Goal: Task Accomplishment & Management: Use online tool/utility

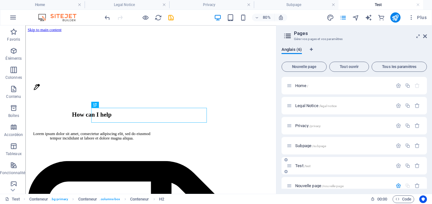
scroll to position [72, 0]
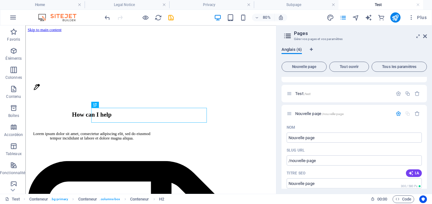
click at [294, 49] on span "Anglais (6)" at bounding box center [291, 50] width 20 height 9
click at [288, 36] on icon at bounding box center [288, 35] width 10 height 9
click at [342, 18] on icon "pages" at bounding box center [342, 17] width 7 height 7
click at [343, 16] on icon "pages" at bounding box center [342, 17] width 7 height 7
click at [137, 5] on h4 "Legal Notice" at bounding box center [127, 4] width 85 height 7
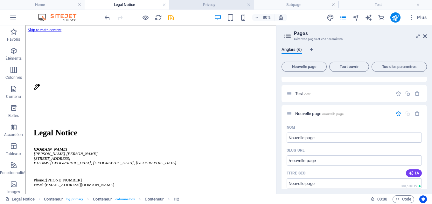
click at [196, 8] on li "Privacy" at bounding box center [211, 5] width 85 height 10
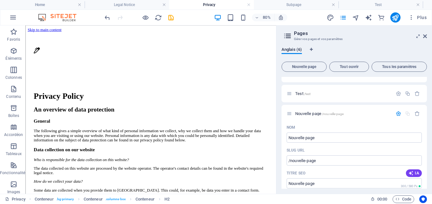
scroll to position [101, 0]
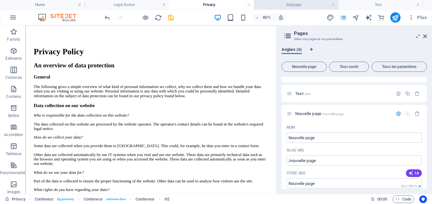
click at [266, 3] on h4 "Subpage" at bounding box center [296, 4] width 85 height 7
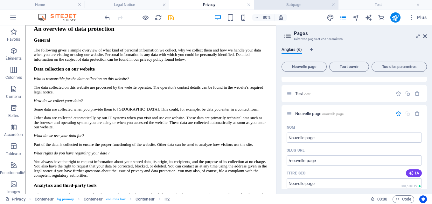
scroll to position [0, 0]
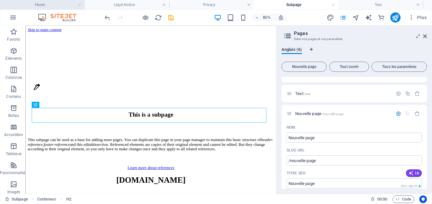
click at [43, 2] on h4 "Home" at bounding box center [42, 4] width 85 height 7
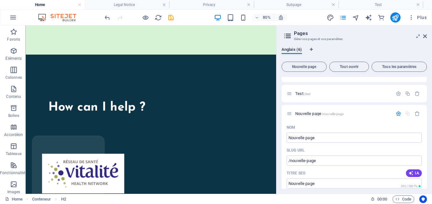
scroll to position [2430, 0]
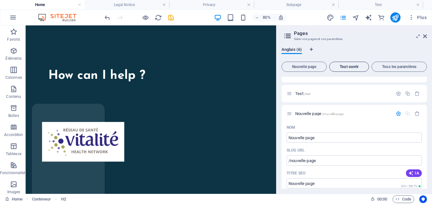
click at [341, 65] on span "Tout ouvrir" at bounding box center [349, 67] width 34 height 4
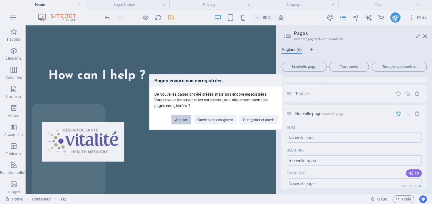
click at [181, 121] on button "Annuler" at bounding box center [181, 120] width 20 height 10
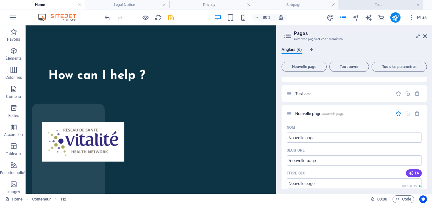
click at [417, 4] on link at bounding box center [418, 5] width 4 height 6
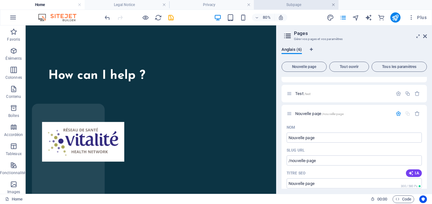
click at [333, 5] on link at bounding box center [333, 5] width 4 height 6
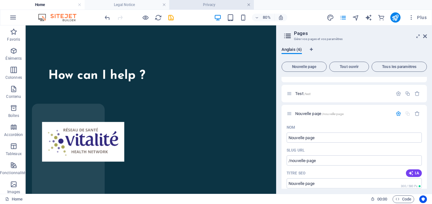
click at [249, 5] on link at bounding box center [249, 5] width 4 height 6
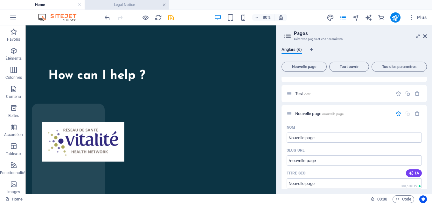
click at [165, 3] on link at bounding box center [164, 5] width 4 height 6
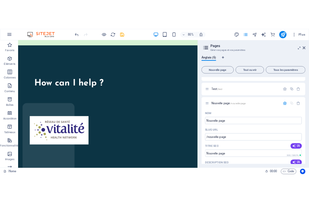
scroll to position [2173, 0]
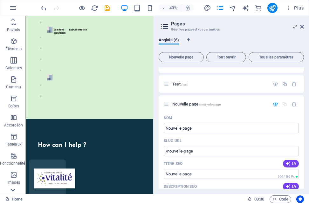
click at [13, 21] on icon at bounding box center [13, 19] width 4 height 3
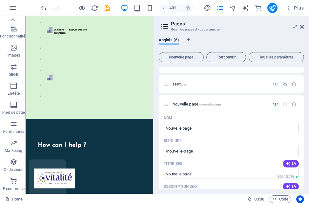
click at [13, 191] on span "E-commerce" at bounding box center [13, 184] width 27 height 15
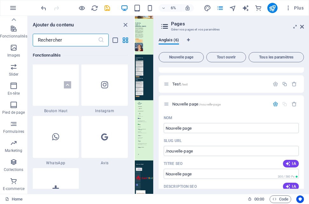
scroll to position [6125, 0]
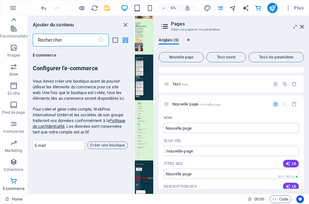
click at [13, 19] on icon at bounding box center [13, 19] width 4 height 3
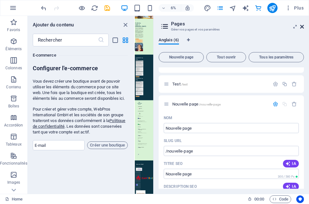
click at [302, 27] on icon at bounding box center [302, 26] width 4 height 5
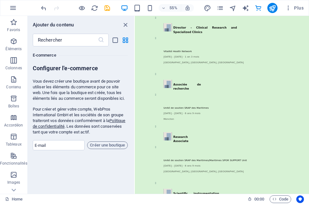
scroll to position [1859, 0]
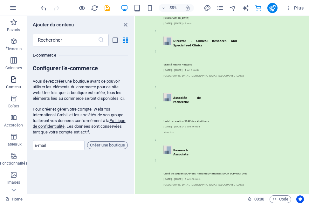
click at [16, 79] on icon "button" at bounding box center [14, 80] width 8 height 8
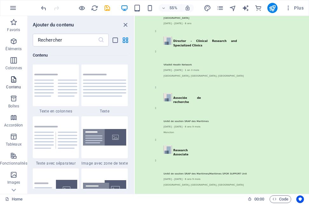
scroll to position [1112, 0]
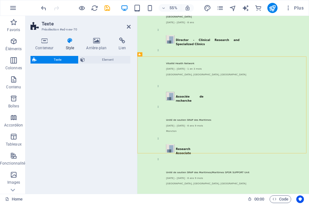
select select "preset-text-v2-default"
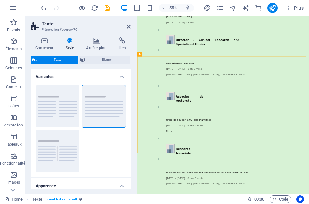
scroll to position [2186, 0]
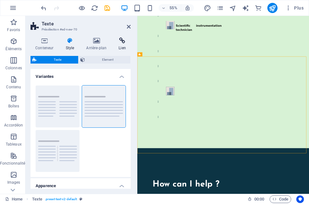
click at [121, 40] on icon at bounding box center [122, 41] width 17 height 6
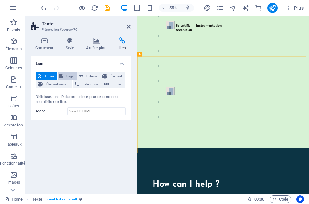
click at [69, 76] on span "Page" at bounding box center [70, 76] width 10 height 8
select select
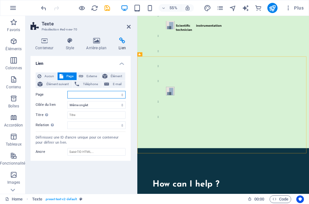
click at [78, 94] on select "Home Legal Notice Privacy Subpage Test Nouvelle page" at bounding box center [96, 95] width 58 height 8
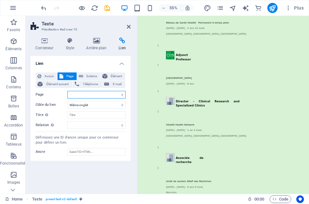
scroll to position [1716, 0]
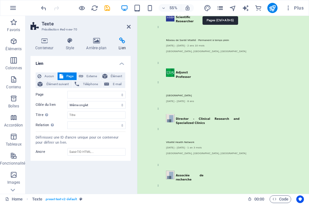
click at [219, 8] on icon "pages" at bounding box center [219, 7] width 7 height 7
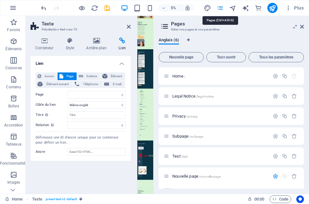
scroll to position [72, 0]
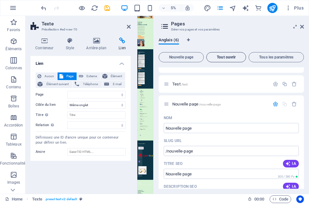
click at [225, 58] on span "Tout ouvrir" at bounding box center [226, 57] width 34 height 4
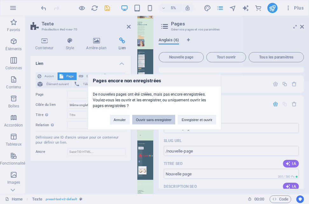
click at [158, 118] on button "Ouvrir sans enregistrer" at bounding box center [153, 120] width 43 height 10
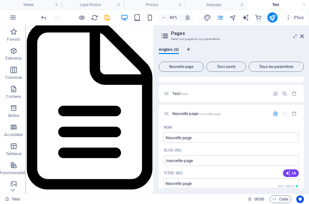
scroll to position [0, 0]
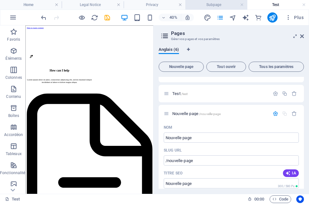
click at [210, 4] on h4 "Subpage" at bounding box center [216, 4] width 62 height 7
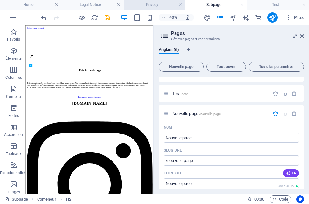
click at [161, 5] on h4 "Privacy" at bounding box center [155, 4] width 62 height 7
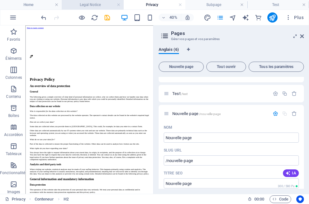
click at [103, 7] on h4 "Legal Notice" at bounding box center [93, 4] width 62 height 7
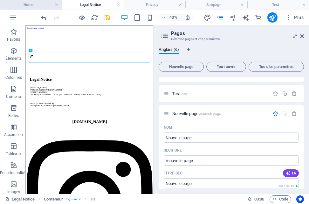
click at [40, 6] on h4 "Home" at bounding box center [31, 4] width 62 height 7
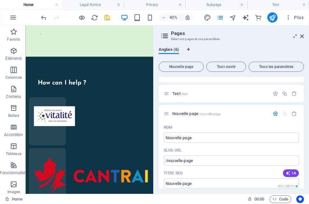
scroll to position [2123, 0]
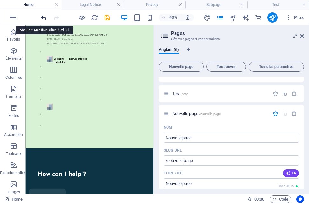
click at [43, 16] on icon "undo" at bounding box center [43, 17] width 7 height 7
drag, startPoint x: 342, startPoint y: 380, endPoint x: 313, endPoint y: 339, distance: 50.6
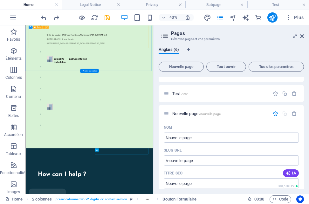
click at [13, 89] on icon "button" at bounding box center [14, 89] width 8 height 8
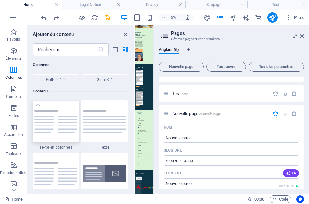
scroll to position [1098, 0]
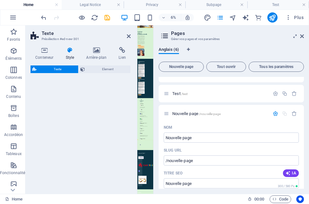
select select "preset-text-v2-default"
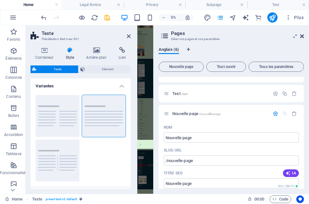
drag, startPoint x: 221, startPoint y: 54, endPoint x: 302, endPoint y: 37, distance: 82.2
click at [302, 37] on icon at bounding box center [302, 36] width 4 height 5
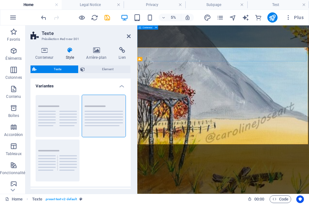
scroll to position [2195, 0]
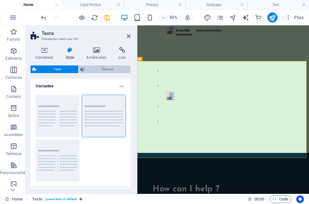
click at [81, 70] on icon at bounding box center [82, 69] width 4 height 8
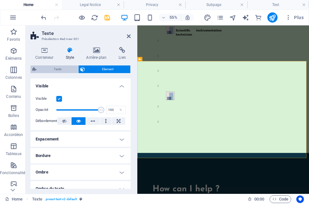
click at [59, 70] on span "Texte" at bounding box center [57, 69] width 38 height 8
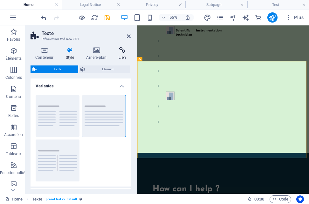
click at [124, 50] on icon at bounding box center [122, 50] width 17 height 6
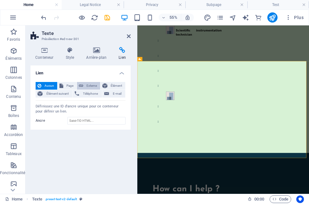
click at [89, 87] on span "Externe" at bounding box center [91, 86] width 13 height 8
select select "blank"
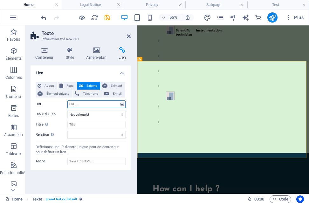
click at [85, 104] on input "URL" at bounding box center [96, 104] width 58 height 8
paste input "[URL][DOMAIN_NAME]"
type input "[URL][DOMAIN_NAME]"
click at [95, 113] on select "Nouvel onglet Même onglet Superposition" at bounding box center [96, 115] width 58 height 8
select select
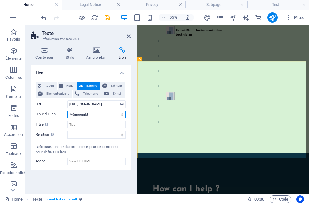
click at [67, 111] on select "Nouvel onglet Même onglet Superposition" at bounding box center [96, 115] width 58 height 8
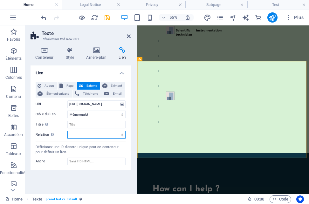
click at [93, 135] on select "alternate author bookmark external help license next nofollow noreferrer noopen…" at bounding box center [96, 135] width 58 height 8
select select "external"
click at [67, 131] on select "alternate author bookmark external help license next nofollow noreferrer noopen…" at bounding box center [96, 135] width 58 height 8
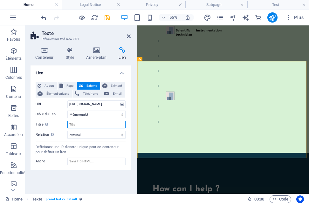
click at [85, 125] on input "Titre Description supplémentaire du lien. Celle-ci doit être différente du text…" at bounding box center [96, 125] width 58 height 8
click at [85, 125] on input "Centre de ùressources sur l'autisme" at bounding box center [96, 125] width 58 height 8
click at [109, 125] on input "Centre de Ressources sur l'autisme" at bounding box center [96, 125] width 58 height 8
type input "Centre de Ressources sur l'Autisme"
click at [95, 143] on div "Aucun Page Externe Élément Élément suivant Téléphone E-mail Page Home Legal Not…" at bounding box center [81, 123] width 100 height 93
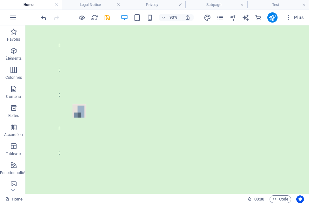
scroll to position [2234, 0]
click at [13, 88] on icon "button" at bounding box center [14, 89] width 8 height 8
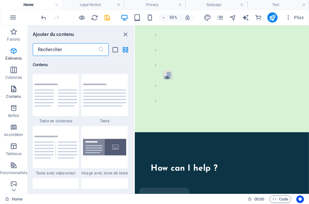
scroll to position [1112, 0]
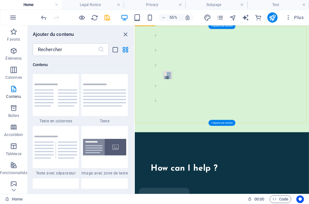
drag, startPoint x: 448, startPoint y: 267, endPoint x: 345, endPoint y: 173, distance: 139.1
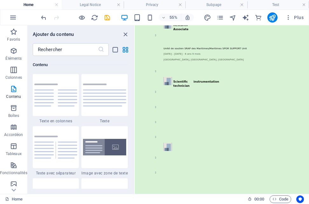
scroll to position [2071, 0]
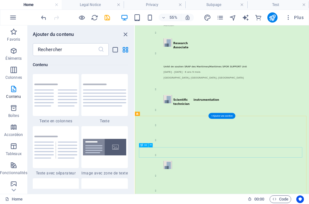
drag, startPoint x: 152, startPoint y: 278, endPoint x: 220, endPoint y: 293, distance: 69.2
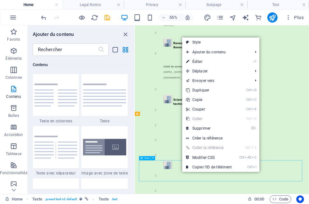
click at [204, 126] on link "⌦ Supprimer" at bounding box center [208, 129] width 53 height 10
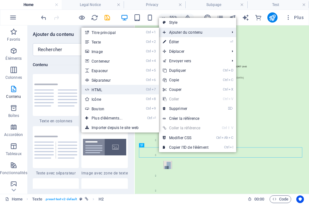
click at [99, 91] on link "Ctrl 7 HTML" at bounding box center [108, 90] width 54 height 10
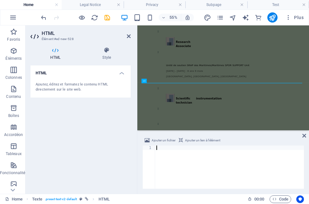
scroll to position [2231, 0]
type textarea "[URL][DOMAIN_NAME]"
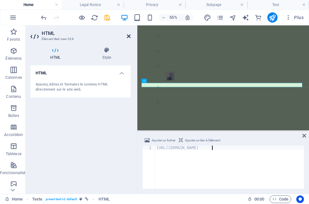
click at [127, 36] on icon at bounding box center [129, 36] width 4 height 5
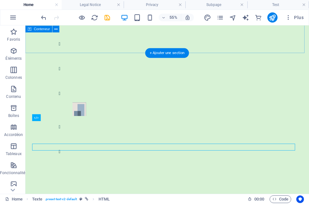
scroll to position [2204, 0]
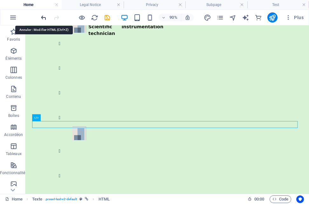
click at [44, 17] on icon "undo" at bounding box center [43, 17] width 7 height 7
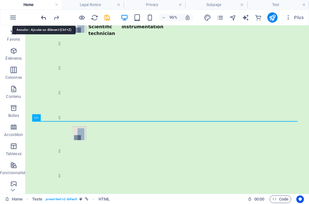
click at [44, 17] on icon "undo" at bounding box center [43, 17] width 7 height 7
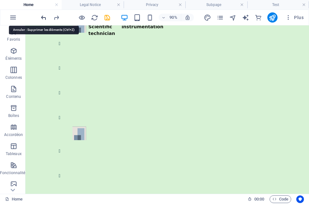
click at [44, 17] on icon "undo" at bounding box center [43, 17] width 7 height 7
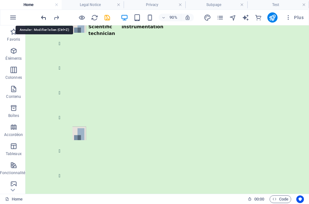
click at [44, 17] on icon "undo" at bounding box center [43, 17] width 7 height 7
click at [43, 17] on icon "undo" at bounding box center [43, 17] width 7 height 7
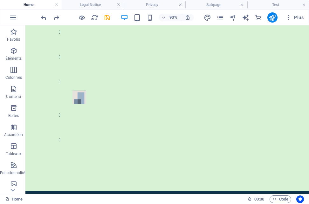
scroll to position [2221, 0]
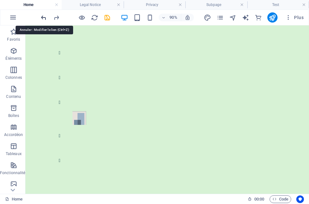
click at [42, 17] on icon "undo" at bounding box center [43, 17] width 7 height 7
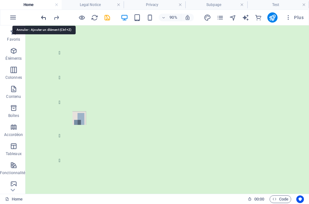
click at [42, 17] on icon "undo" at bounding box center [43, 17] width 7 height 7
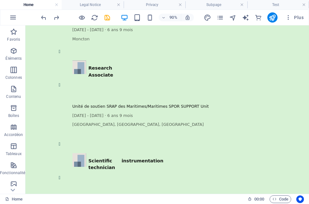
scroll to position [2114, 0]
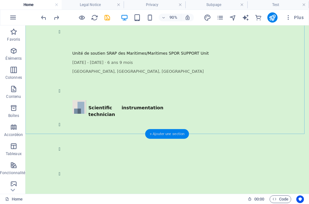
click at [150, 133] on div "+ Ajouter une section" at bounding box center [167, 134] width 44 height 10
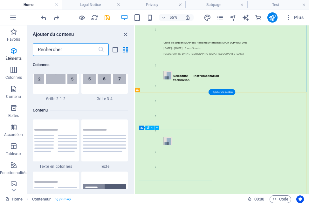
scroll to position [1112, 0]
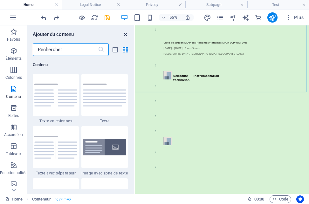
click at [126, 34] on icon "close panel" at bounding box center [125, 34] width 7 height 7
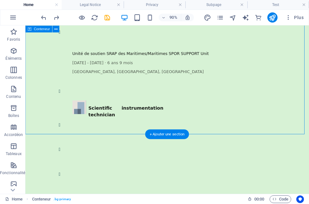
drag, startPoint x: 338, startPoint y: 169, endPoint x: 332, endPoint y: 48, distance: 121.5
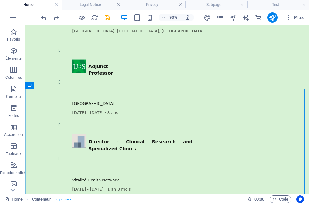
scroll to position [1741, 0]
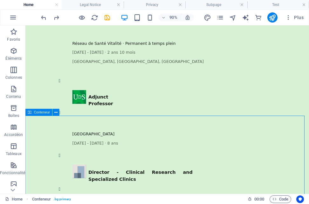
click at [44, 113] on span "Conteneur" at bounding box center [42, 112] width 16 height 3
click at [57, 112] on icon at bounding box center [55, 112] width 3 height 6
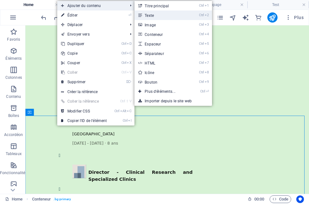
click at [154, 15] on link "Ctrl 2 Texte" at bounding box center [161, 15] width 54 height 10
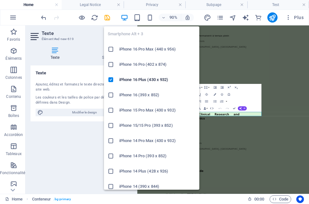
scroll to position [1768, 0]
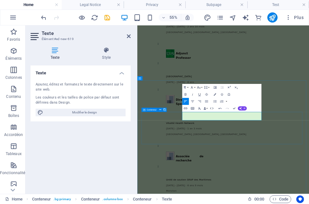
drag, startPoint x: 297, startPoint y: 192, endPoint x: 216, endPoint y: 187, distance: 80.9
click at [186, 108] on icon "button" at bounding box center [185, 108] width 3 height 2
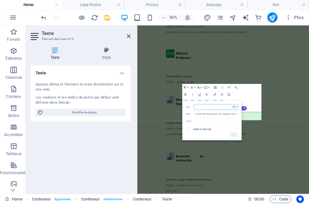
paste input "[URL][DOMAIN_NAME]"
type input "[URL][DOMAIN_NAME]"
click at [232, 134] on button "Insert" at bounding box center [233, 135] width 9 height 4
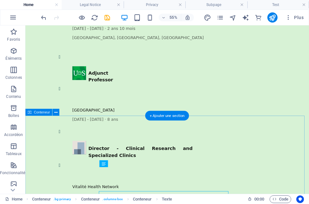
scroll to position [1741, 0]
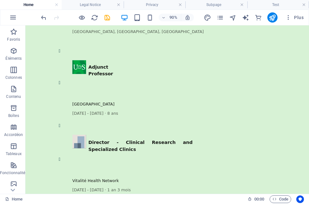
scroll to position [1780, 0]
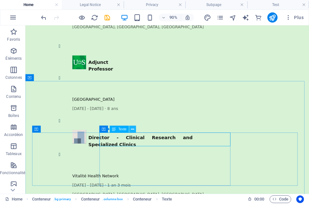
click at [131, 130] on icon at bounding box center [132, 129] width 3 height 6
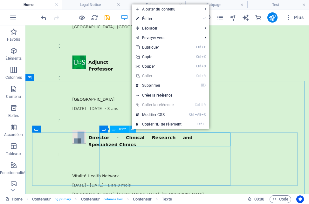
click at [131, 130] on icon at bounding box center [132, 129] width 3 height 6
click at [106, 131] on icon at bounding box center [104, 129] width 4 height 7
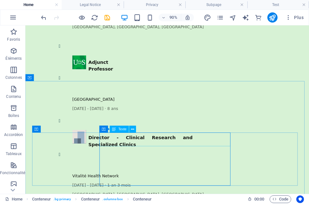
click at [127, 127] on div "Texte" at bounding box center [119, 129] width 19 height 7
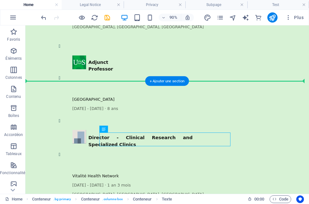
drag, startPoint x: 152, startPoint y: 153, endPoint x: 141, endPoint y: 129, distance: 26.2
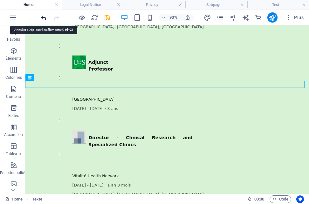
click at [43, 19] on icon "undo" at bounding box center [43, 17] width 7 height 7
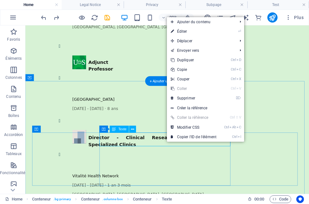
drag, startPoint x: 173, startPoint y: 153, endPoint x: 145, endPoint y: 151, distance: 27.7
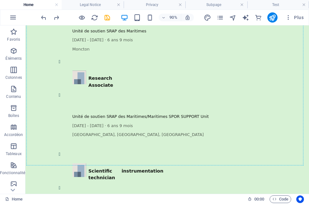
drag, startPoint x: 138, startPoint y: 155, endPoint x: 88, endPoint y: 155, distance: 49.9
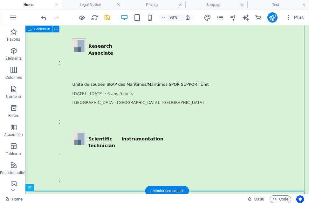
scroll to position [2145, 0]
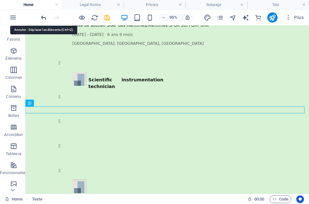
click at [43, 18] on icon "undo" at bounding box center [43, 17] width 7 height 7
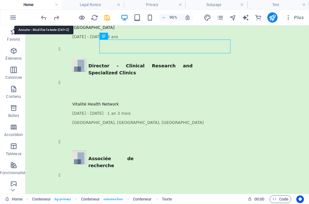
scroll to position [1813, 0]
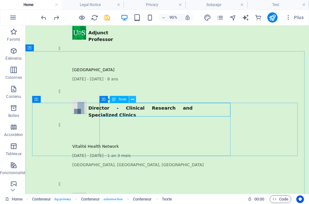
click at [133, 99] on icon at bounding box center [132, 99] width 3 height 6
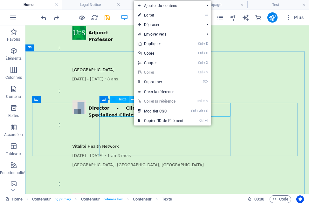
click at [133, 99] on icon at bounding box center [132, 99] width 3 height 6
click at [113, 100] on icon at bounding box center [114, 99] width 4 height 7
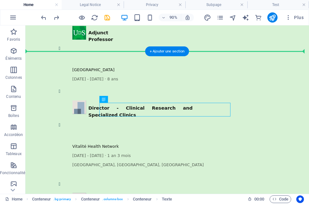
drag, startPoint x: 138, startPoint y: 126, endPoint x: 115, endPoint y: 98, distance: 36.8
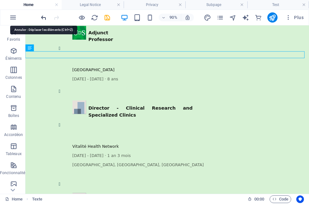
click at [43, 18] on icon "undo" at bounding box center [43, 17] width 7 height 7
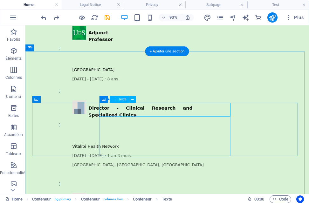
click at [125, 99] on span "Texte" at bounding box center [123, 99] width 8 height 3
click at [114, 101] on icon at bounding box center [114, 99] width 4 height 7
click at [133, 101] on icon at bounding box center [132, 99] width 3 height 6
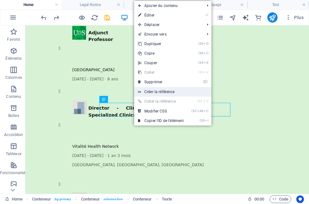
click at [154, 90] on link "Créer la référence" at bounding box center [172, 92] width 77 height 10
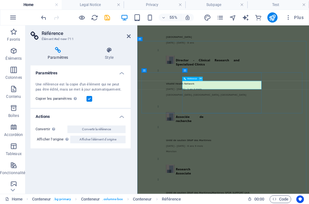
click at [199, 79] on button at bounding box center [201, 79] width 4 height 4
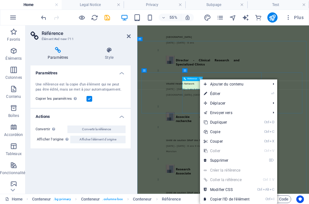
click at [199, 79] on button at bounding box center [201, 79] width 4 height 4
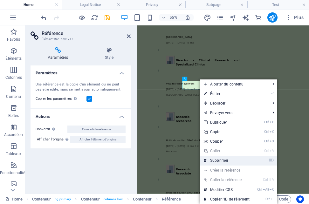
click at [217, 160] on link "⌦ Supprimer" at bounding box center [226, 161] width 53 height 10
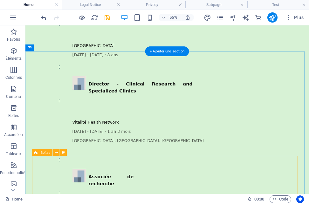
scroll to position [1813, 0]
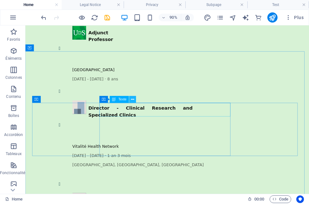
click at [132, 100] on icon at bounding box center [132, 99] width 3 height 6
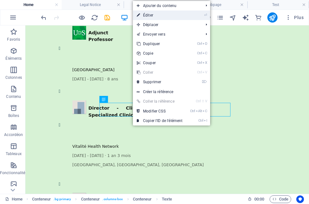
click at [149, 14] on link "⏎ Éditer" at bounding box center [159, 15] width 53 height 10
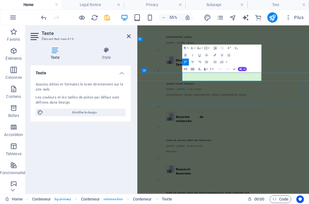
drag, startPoint x: 296, startPoint y: 123, endPoint x: 231, endPoint y: 117, distance: 64.8
drag, startPoint x: 231, startPoint y: 117, endPoint x: 227, endPoint y: 125, distance: 8.4
drag, startPoint x: 299, startPoint y: 123, endPoint x: 218, endPoint y: 116, distance: 81.7
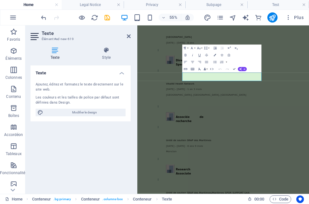
click at [123, 74] on h4 "Texte" at bounding box center [81, 70] width 100 height 11
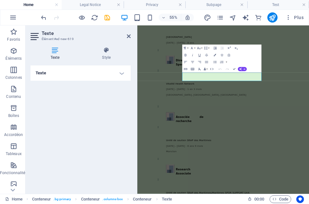
click at [123, 74] on h4 "Texte" at bounding box center [81, 72] width 100 height 15
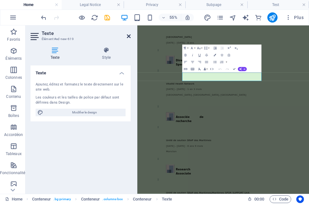
click at [128, 36] on icon at bounding box center [129, 36] width 4 height 5
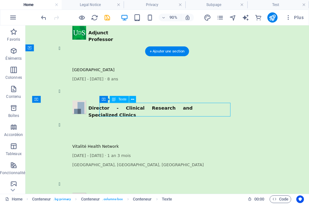
drag, startPoint x: 182, startPoint y: 122, endPoint x: 129, endPoint y: 115, distance: 53.2
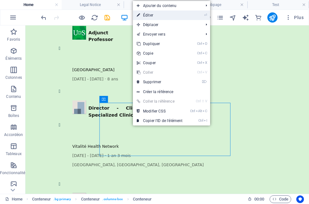
click at [148, 14] on link "⏎ Éditer" at bounding box center [159, 15] width 53 height 10
select select "%"
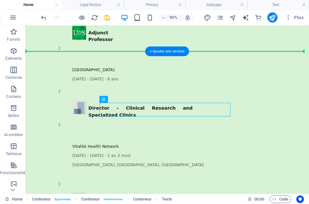
drag, startPoint x: 185, startPoint y: 120, endPoint x: 220, endPoint y: 94, distance: 43.4
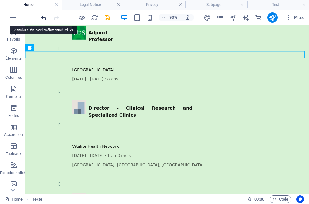
click at [44, 17] on icon "undo" at bounding box center [43, 17] width 7 height 7
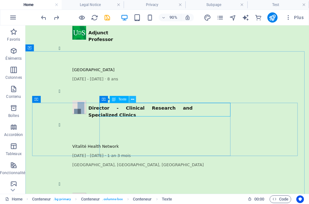
click at [131, 99] on icon at bounding box center [132, 99] width 3 height 6
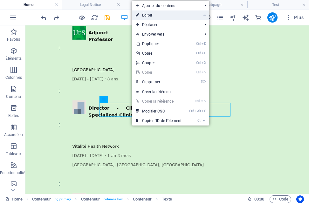
click at [152, 18] on link "⏎ Éditer" at bounding box center [158, 15] width 53 height 10
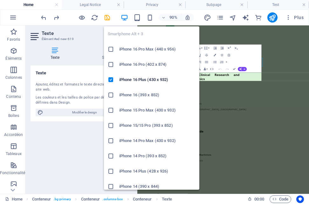
scroll to position [1839, 0]
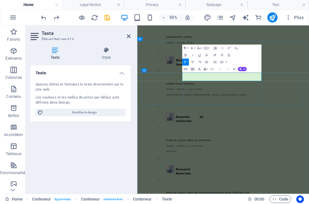
drag, startPoint x: 294, startPoint y: 122, endPoint x: 220, endPoint y: 116, distance: 74.3
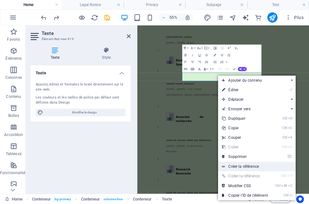
click at [243, 165] on link "Créer la référence" at bounding box center [256, 167] width 77 height 10
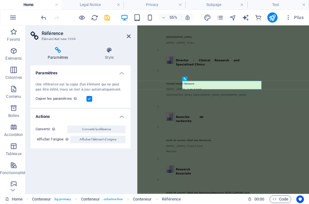
click at [60, 49] on icon at bounding box center [58, 50] width 55 height 6
click at [57, 50] on icon at bounding box center [58, 50] width 55 height 6
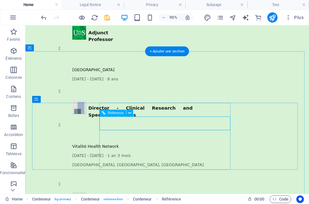
click at [128, 111] on button at bounding box center [129, 113] width 7 height 7
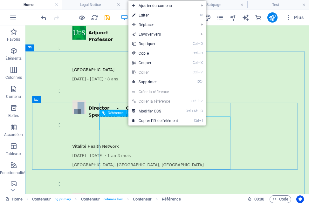
click at [113, 113] on span "Référence" at bounding box center [116, 112] width 16 height 3
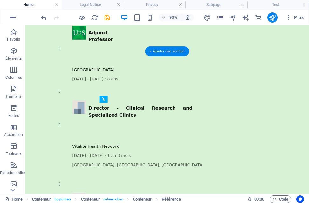
drag, startPoint x: 138, startPoint y: 138, endPoint x: 117, endPoint y: 123, distance: 25.3
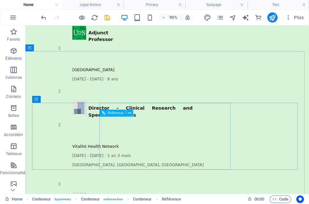
click at [113, 113] on span "Référence" at bounding box center [116, 112] width 16 height 3
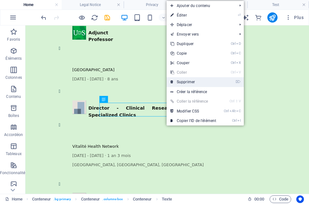
click at [184, 80] on link "⌦ Supprimer" at bounding box center [193, 82] width 53 height 10
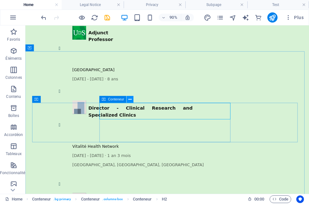
click at [129, 100] on icon at bounding box center [130, 99] width 3 height 6
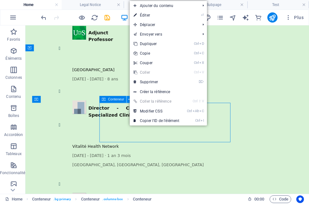
click at [129, 100] on icon at bounding box center [130, 99] width 3 height 6
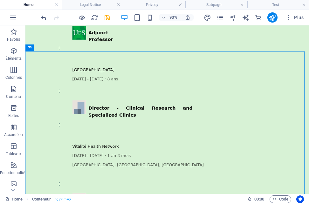
click at [48, 17] on div at bounding box center [75, 17] width 71 height 10
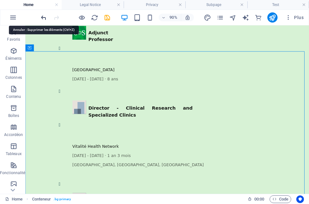
click at [43, 17] on icon "undo" at bounding box center [43, 17] width 7 height 7
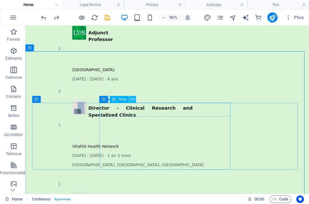
click at [132, 99] on icon at bounding box center [132, 99] width 3 height 6
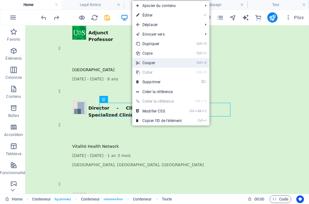
click at [150, 63] on link "Ctrl X Couper" at bounding box center [158, 63] width 53 height 10
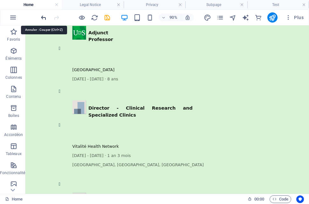
click at [42, 17] on icon "undo" at bounding box center [43, 17] width 7 height 7
click at [44, 21] on div at bounding box center [75, 17] width 71 height 10
click at [44, 18] on icon "undo" at bounding box center [43, 17] width 7 height 7
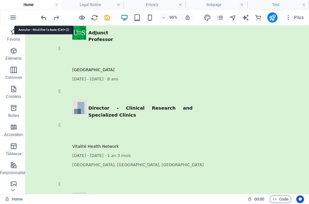
click at [44, 18] on icon "undo" at bounding box center [43, 17] width 7 height 7
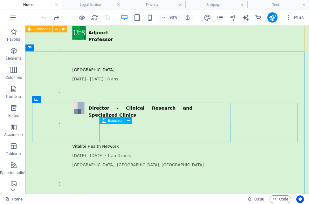
click at [104, 120] on icon at bounding box center [104, 120] width 4 height 7
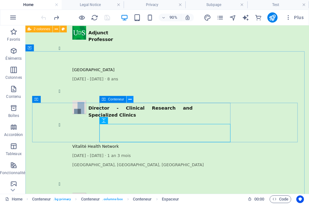
click at [130, 99] on icon at bounding box center [130, 99] width 3 height 6
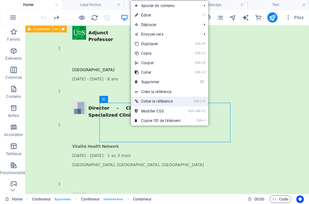
click at [148, 101] on link "Ctrl ⇧ V Coller la référence" at bounding box center [157, 102] width 53 height 10
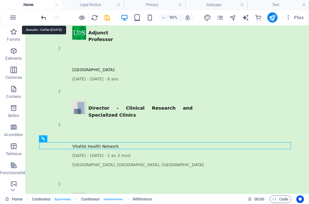
click at [44, 17] on icon "undo" at bounding box center [43, 17] width 7 height 7
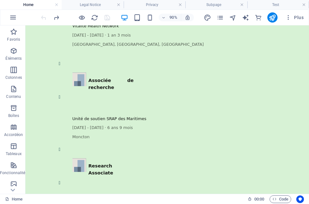
scroll to position [1957, 0]
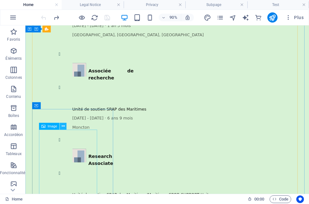
click at [62, 125] on icon at bounding box center [63, 126] width 3 height 6
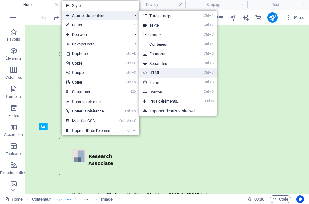
click at [154, 72] on link "Ctrl 7 HTML" at bounding box center [166, 73] width 54 height 10
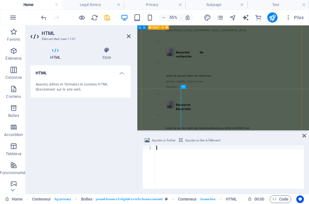
scroll to position [1983, 0]
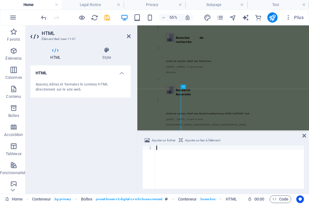
type textarea "[URL][DOMAIN_NAME]"
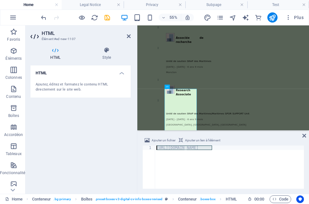
drag, startPoint x: 215, startPoint y: 149, endPoint x: 157, endPoint y: 149, distance: 58.8
click at [157, 149] on div "[URL][DOMAIN_NAME]" at bounding box center [229, 172] width 149 height 52
click at [199, 139] on span "Ajouter un lien à l'élément" at bounding box center [202, 141] width 35 height 8
click at [192, 139] on span "Ajouter un lien à l'élément" at bounding box center [202, 141] width 35 height 8
click at [303, 135] on icon at bounding box center [304, 135] width 4 height 5
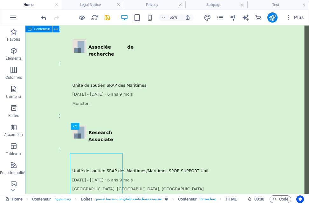
scroll to position [1957, 0]
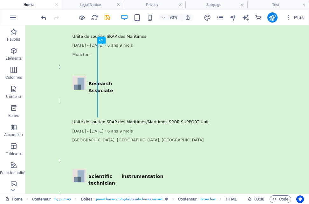
scroll to position [2053, 0]
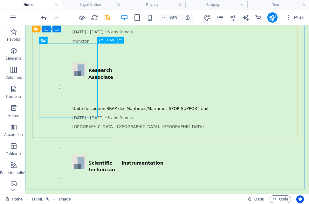
click at [101, 41] on icon at bounding box center [101, 40] width 4 height 7
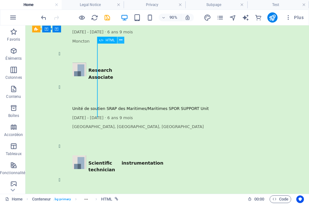
click at [121, 42] on icon at bounding box center [121, 40] width 3 height 6
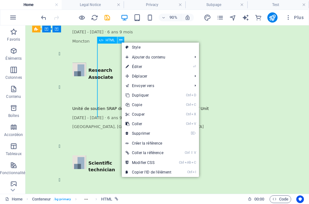
click at [121, 42] on icon at bounding box center [121, 40] width 3 height 6
click at [109, 41] on span "HTML" at bounding box center [110, 39] width 9 height 3
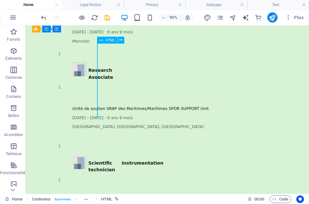
click at [109, 41] on span "HTML" at bounding box center [110, 39] width 9 height 3
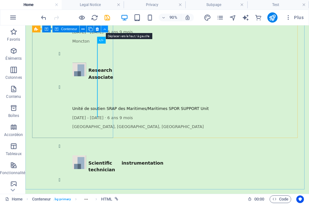
click at [103, 29] on icon at bounding box center [104, 29] width 3 height 6
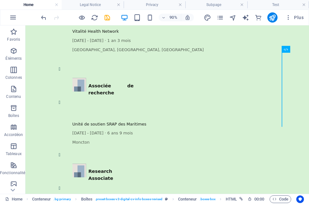
scroll to position [1935, 0]
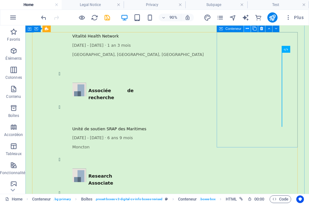
click at [248, 30] on icon at bounding box center [247, 28] width 3 height 6
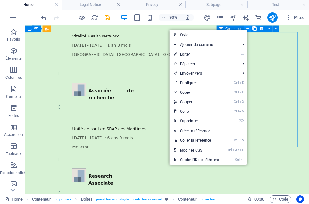
click at [248, 30] on icon at bounding box center [247, 28] width 3 height 6
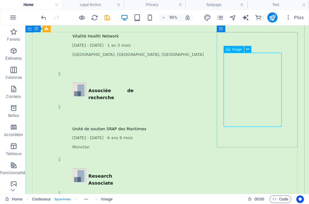
click at [234, 49] on span "Image" at bounding box center [237, 48] width 10 height 3
click at [248, 50] on icon at bounding box center [247, 49] width 3 height 6
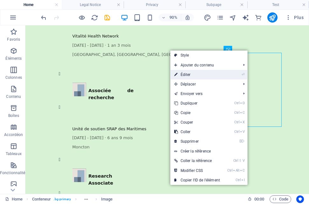
click at [227, 72] on li "⏎ Éditer" at bounding box center [208, 75] width 77 height 10
click at [191, 75] on link "⏎ Éditer" at bounding box center [196, 75] width 53 height 10
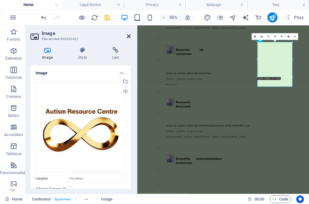
click at [129, 36] on icon at bounding box center [129, 36] width 4 height 5
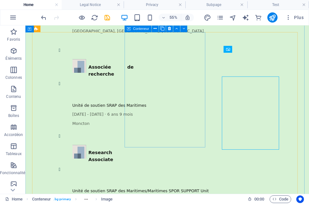
scroll to position [1935, 0]
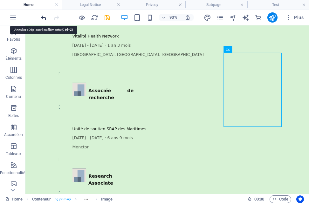
click at [44, 19] on icon "undo" at bounding box center [43, 17] width 7 height 7
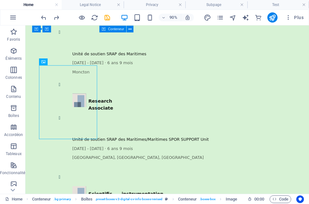
scroll to position [2009, 0]
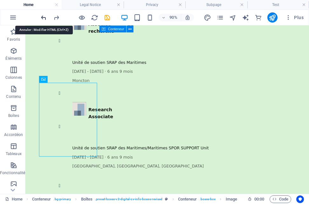
click at [43, 17] on icon "undo" at bounding box center [43, 17] width 7 height 7
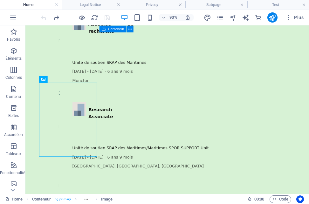
click at [43, 17] on div at bounding box center [75, 17] width 71 height 10
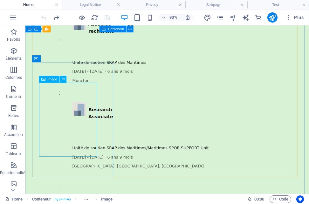
click at [63, 59] on icon at bounding box center [62, 59] width 3 height 6
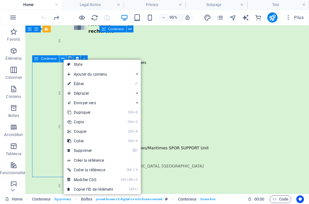
click at [63, 59] on icon at bounding box center [62, 59] width 3 height 6
click at [51, 60] on span "Conteneur" at bounding box center [49, 58] width 16 height 3
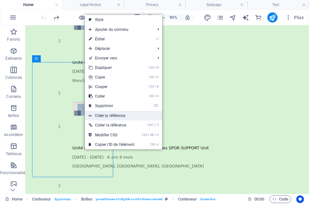
click at [105, 114] on link "Créer la référence" at bounding box center [123, 116] width 77 height 10
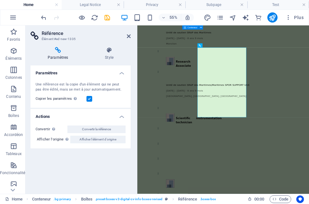
click at [55, 53] on h4 "Paramètres" at bounding box center [59, 53] width 57 height 13
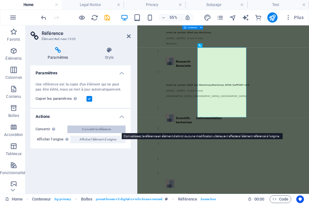
click at [100, 132] on span "Convertir la référence" at bounding box center [96, 130] width 29 height 8
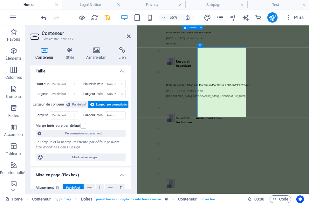
scroll to position [0, 0]
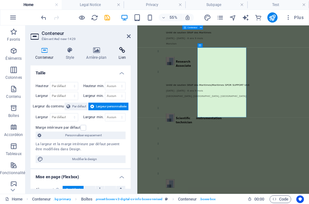
click at [123, 49] on icon at bounding box center [122, 50] width 17 height 6
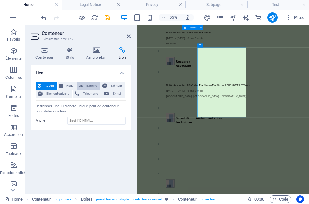
click at [86, 85] on span "Externe" at bounding box center [91, 86] width 13 height 8
select select "blank"
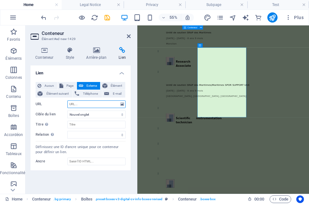
paste input "[URL][DOMAIN_NAME]"
type input "[URL][DOMAIN_NAME]"
click at [98, 115] on select "Nouvel onglet Même onglet Superposition" at bounding box center [96, 115] width 58 height 8
select select
click at [67, 111] on select "Nouvel onglet Même onglet Superposition" at bounding box center [96, 115] width 58 height 8
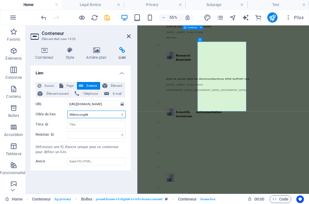
scroll to position [2041, 0]
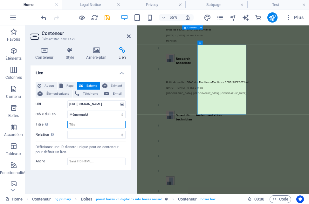
click at [75, 126] on input "Titre Description supplémentaire du lien. Celle-ci doit être différente du text…" at bounding box center [96, 125] width 58 height 8
click at [77, 125] on input "Autis ressource Centre" at bounding box center [96, 125] width 58 height 8
click at [82, 125] on input "[MEDICAL_DATA] ressource Centre" at bounding box center [96, 125] width 58 height 8
type input "[MEDICAL_DATA] Ressource Centre"
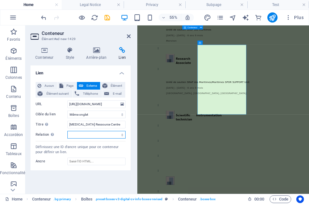
click at [104, 134] on select "alternate author bookmark external help license next nofollow noreferrer noopen…" at bounding box center [96, 135] width 58 height 8
select select "external"
click at [67, 131] on select "alternate author bookmark external help license next nofollow noreferrer noopen…" at bounding box center [96, 135] width 58 height 8
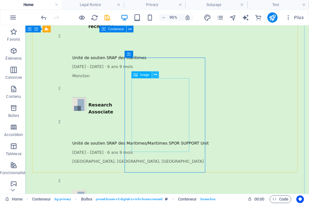
click at [157, 73] on icon at bounding box center [155, 75] width 3 height 6
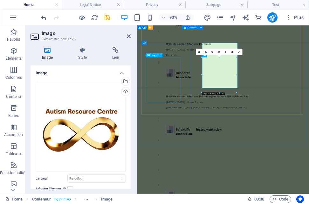
scroll to position [2041, 0]
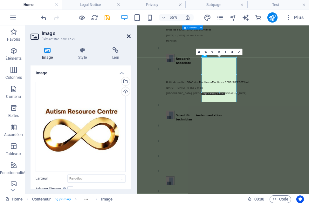
click at [128, 35] on icon at bounding box center [129, 36] width 4 height 5
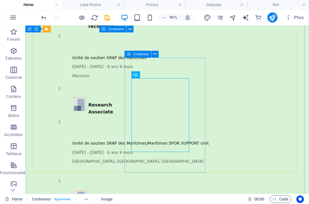
click at [128, 56] on icon at bounding box center [129, 54] width 4 height 7
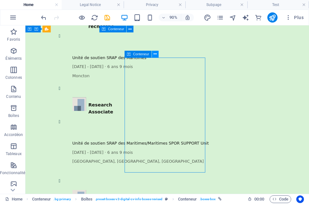
click at [154, 54] on icon at bounding box center [155, 54] width 3 height 6
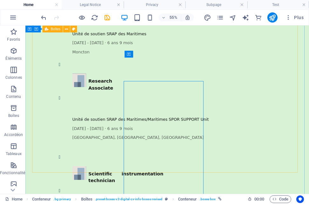
scroll to position [2014, 0]
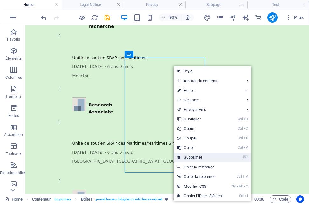
click at [199, 155] on link "⌦ Supprimer" at bounding box center [200, 158] width 53 height 10
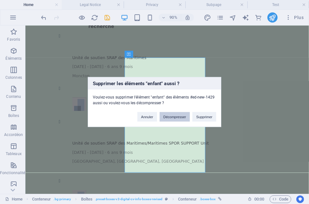
click at [176, 116] on button "Décompresser" at bounding box center [175, 117] width 31 height 10
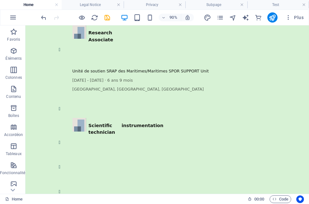
scroll to position [2083, 0]
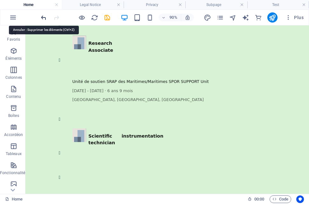
click at [44, 21] on icon "undo" at bounding box center [43, 17] width 7 height 7
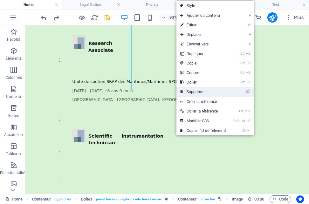
click at [189, 90] on link "⌦ Supprimer" at bounding box center [202, 92] width 53 height 10
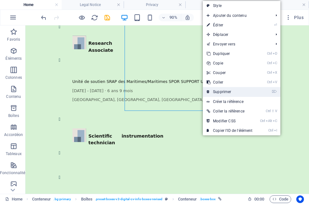
click at [225, 91] on link "⌦ Supprimer" at bounding box center [229, 92] width 53 height 10
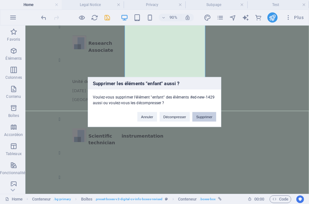
drag, startPoint x: 195, startPoint y: 100, endPoint x: 201, endPoint y: 116, distance: 16.7
click at [201, 116] on button "Supprimer" at bounding box center [204, 117] width 24 height 10
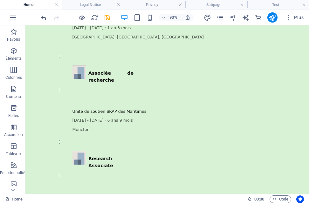
scroll to position [1949, 0]
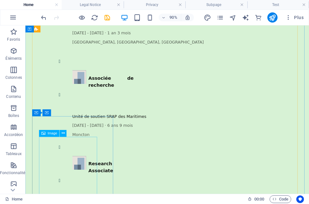
drag, startPoint x: 340, startPoint y: 164, endPoint x: 84, endPoint y: 166, distance: 255.9
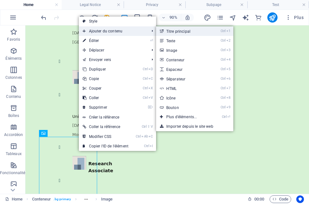
click at [180, 31] on link "Ctrl 1 Titre principal" at bounding box center [183, 31] width 54 height 10
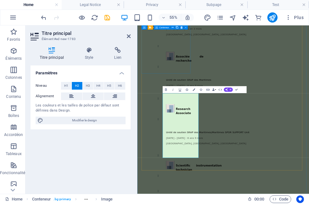
scroll to position [1975, 0]
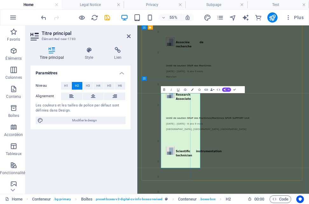
drag, startPoint x: 233, startPoint y: 194, endPoint x: 185, endPoint y: 159, distance: 59.6
click at [115, 52] on icon at bounding box center [117, 50] width 25 height 6
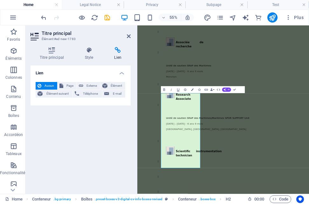
click at [119, 52] on icon at bounding box center [117, 50] width 25 height 6
click at [88, 84] on span "Externe" at bounding box center [91, 86] width 13 height 8
select select "blank"
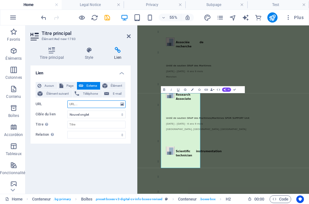
paste input "[URL][DOMAIN_NAME]"
type input "[URL][DOMAIN_NAME]"
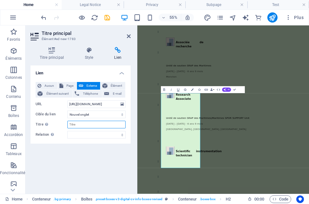
click at [82, 125] on input "Titre Description supplémentaire du lien. Celle-ci doit être différente du text…" at bounding box center [96, 125] width 58 height 8
type input "[MEDICAL_DATA] Ressource Centre"
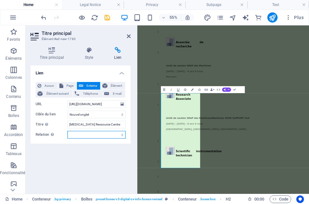
click at [107, 135] on select "alternate author bookmark external help license next nofollow noreferrer noopen…" at bounding box center [96, 135] width 58 height 8
select select "external"
click at [67, 131] on select "alternate author bookmark external help license next nofollow noreferrer noopen…" at bounding box center [96, 135] width 58 height 8
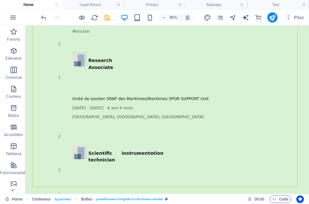
scroll to position [2053, 0]
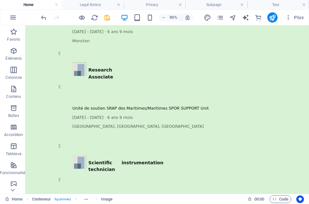
drag, startPoint x: 55, startPoint y: 58, endPoint x: 95, endPoint y: 62, distance: 40.5
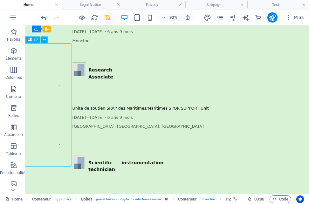
drag, startPoint x: 51, startPoint y: 73, endPoint x: 66, endPoint y: 73, distance: 14.3
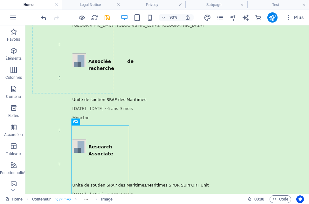
scroll to position [1960, 0]
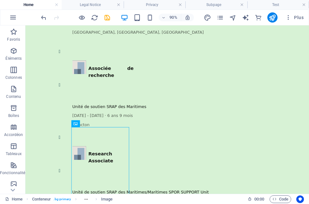
drag, startPoint x: 91, startPoint y: 46, endPoint x: 80, endPoint y: 142, distance: 96.2
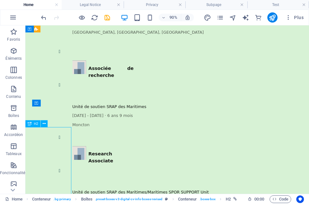
click at [28, 125] on icon at bounding box center [30, 123] width 4 height 7
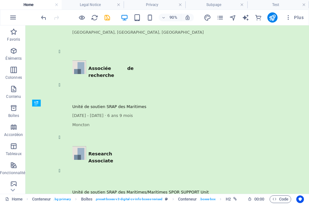
drag, startPoint x: 56, startPoint y: 151, endPoint x: 135, endPoint y: 139, distance: 80.1
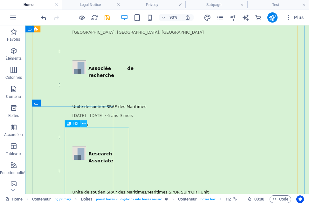
click at [81, 122] on button at bounding box center [83, 123] width 7 height 7
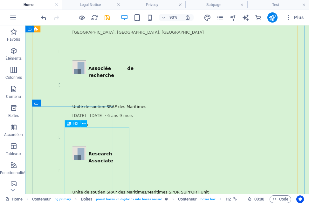
click at [69, 124] on icon at bounding box center [69, 123] width 4 height 7
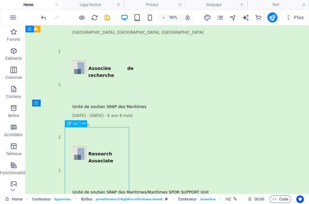
click at [83, 124] on icon at bounding box center [83, 123] width 3 height 6
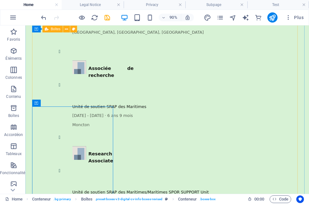
scroll to position [1986, 0]
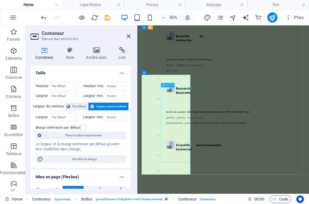
drag, startPoint x: 231, startPoint y: 182, endPoint x: 193, endPoint y: 153, distance: 48.8
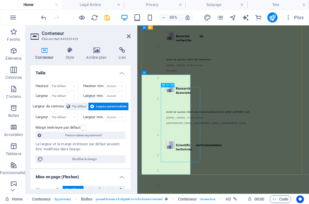
click at [171, 85] on button at bounding box center [172, 85] width 4 height 4
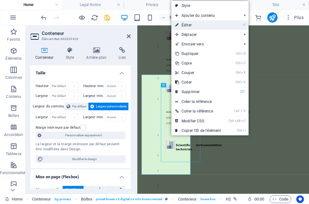
click at [185, 22] on link "⏎ Éditer" at bounding box center [197, 25] width 53 height 10
select select "external"
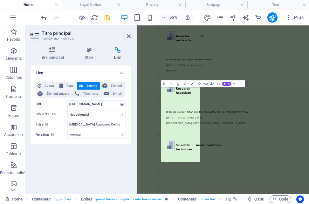
click at [207, 83] on icon "button" at bounding box center [206, 84] width 4 height 4
click at [65, 85] on span "Page" at bounding box center [70, 86] width 10 height 8
select select
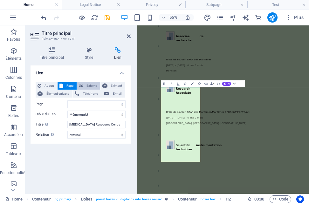
click at [89, 89] on span "Externe" at bounding box center [91, 86] width 13 height 8
select select "blank"
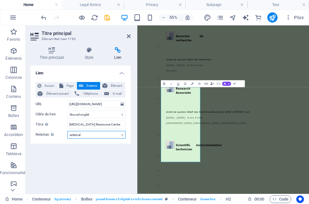
click at [118, 136] on select "alternate author bookmark external help license next nofollow noreferrer noopen…" at bounding box center [96, 135] width 58 height 8
select select "author"
click at [67, 131] on select "alternate author bookmark external help license next nofollow noreferrer noopen…" at bounding box center [96, 135] width 58 height 8
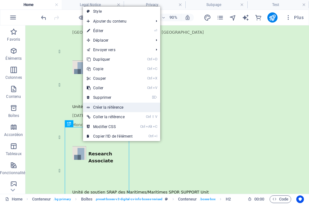
click at [114, 103] on link "Créer la référence" at bounding box center [121, 108] width 77 height 10
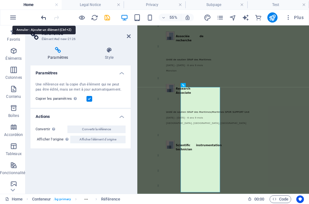
click at [44, 18] on icon "undo" at bounding box center [43, 17] width 7 height 7
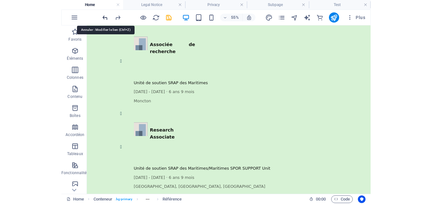
scroll to position [1960, 0]
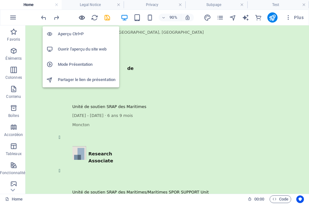
click at [81, 18] on icon "button" at bounding box center [81, 17] width 7 height 7
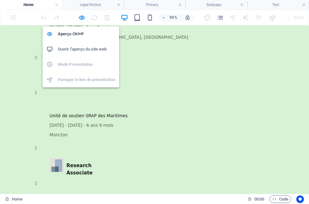
click at [72, 49] on h6 "Ouvrir l'aperçu du site web" at bounding box center [87, 49] width 58 height 8
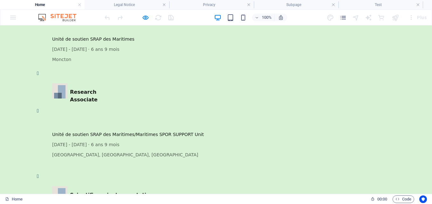
scroll to position [1832, 0]
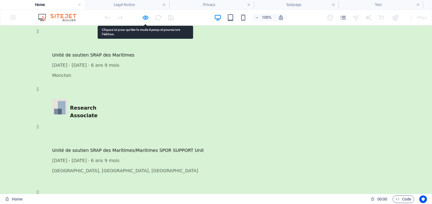
drag, startPoint x: 88, startPoint y: 129, endPoint x: 72, endPoint y: 102, distance: 31.6
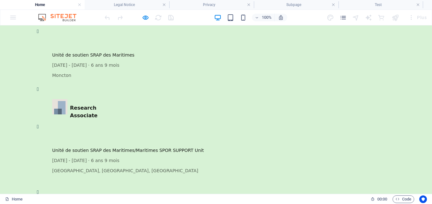
drag, startPoint x: 103, startPoint y: 98, endPoint x: 84, endPoint y: 101, distance: 19.3
click at [47, 5] on h4 "Home" at bounding box center [42, 4] width 85 height 7
click at [343, 18] on icon "pages" at bounding box center [342, 17] width 7 height 7
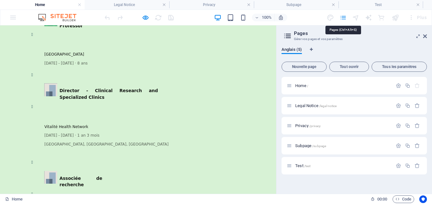
scroll to position [2002, 0]
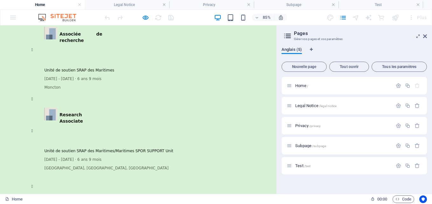
click at [291, 51] on span "Anglais (5)" at bounding box center [291, 50] width 20 height 9
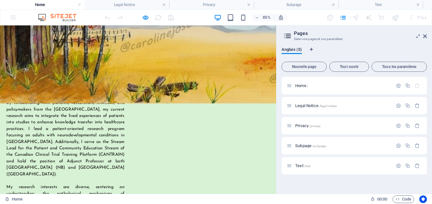
scroll to position [0, 0]
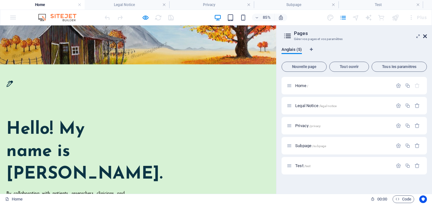
click at [425, 36] on icon at bounding box center [425, 36] width 4 height 5
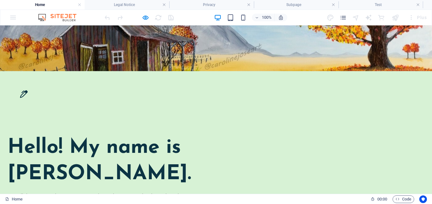
drag, startPoint x: 122, startPoint y: 87, endPoint x: 12, endPoint y: 20, distance: 128.7
drag, startPoint x: 12, startPoint y: 20, endPoint x: 14, endPoint y: 17, distance: 3.6
click at [14, 17] on div "100% Plus" at bounding box center [215, 17] width 431 height 15
click at [342, 15] on icon "pages" at bounding box center [342, 17] width 7 height 7
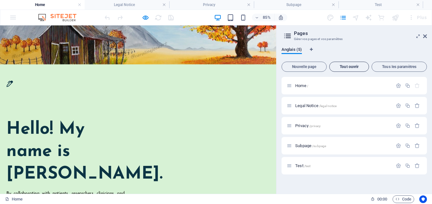
click at [344, 65] on span "Tout ouvrir" at bounding box center [349, 67] width 34 height 4
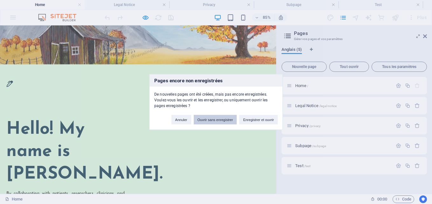
click at [218, 120] on button "Ouvrir sans enregistrer" at bounding box center [215, 120] width 43 height 10
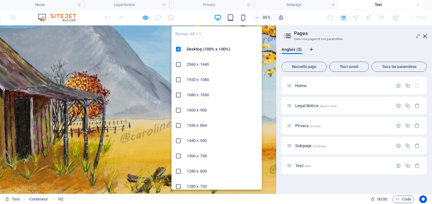
click at [217, 17] on icon "button" at bounding box center [217, 17] width 7 height 7
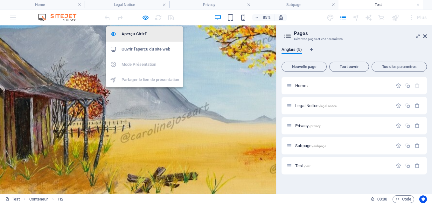
drag, startPoint x: 144, startPoint y: 18, endPoint x: 130, endPoint y: 41, distance: 26.7
drag, startPoint x: 137, startPoint y: 31, endPoint x: 131, endPoint y: 36, distance: 7.3
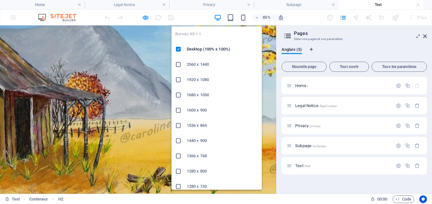
click at [216, 17] on icon "button" at bounding box center [217, 17] width 7 height 7
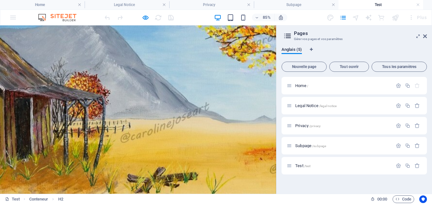
click at [184, 21] on div "85% Plus" at bounding box center [265, 17] width 325 height 10
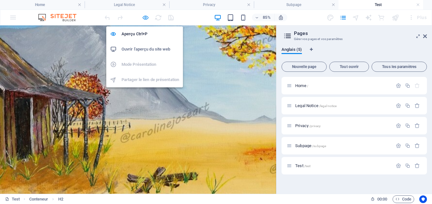
click at [144, 18] on icon "button" at bounding box center [145, 17] width 7 height 7
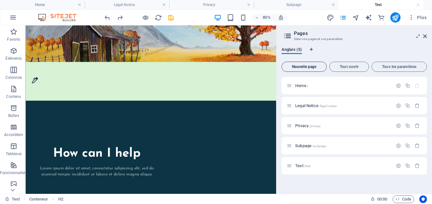
click at [307, 68] on span "Nouvelle page" at bounding box center [303, 67] width 39 height 4
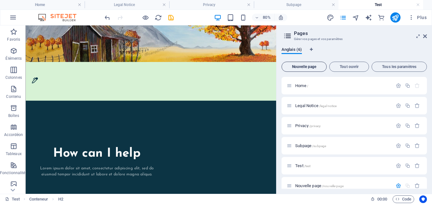
scroll to position [77, 0]
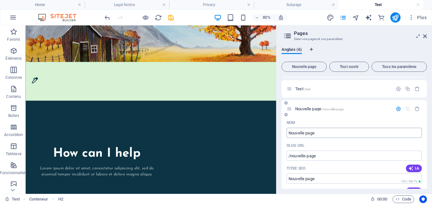
drag, startPoint x: 301, startPoint y: 88, endPoint x: 304, endPoint y: 133, distance: 44.9
click at [304, 133] on div "Home / Legal Notice /legal-notice Privacy /privacy Subpage /subpage Test /test …" at bounding box center [353, 169] width 145 height 339
click at [304, 133] on input "Nouvelle page" at bounding box center [353, 133] width 135 height 10
click at [323, 133] on input "Nouvelle page" at bounding box center [353, 133] width 135 height 10
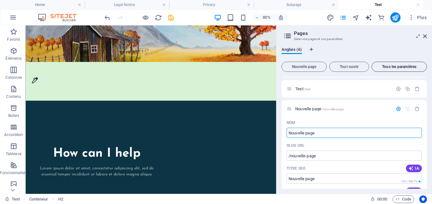
click at [401, 63] on button "Tous les paramètres" at bounding box center [398, 67] width 55 height 10
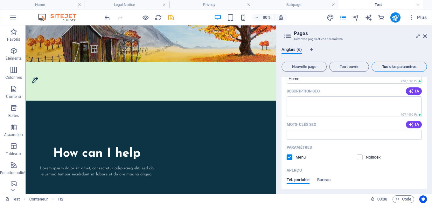
scroll to position [1005, 0]
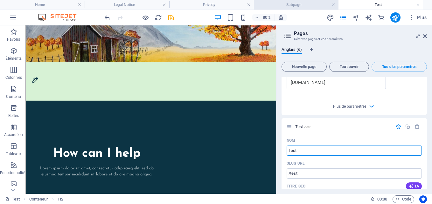
click at [313, 5] on h4 "Subpage" at bounding box center [296, 4] width 85 height 7
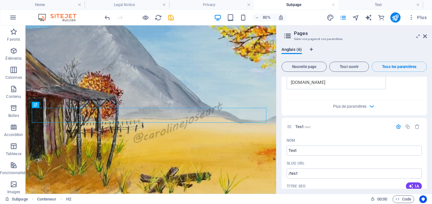
drag, startPoint x: 424, startPoint y: 35, endPoint x: 286, endPoint y: 91, distance: 148.9
click at [425, 36] on icon at bounding box center [425, 36] width 4 height 5
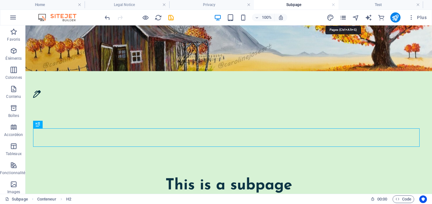
click at [343, 18] on icon "pages" at bounding box center [342, 17] width 7 height 7
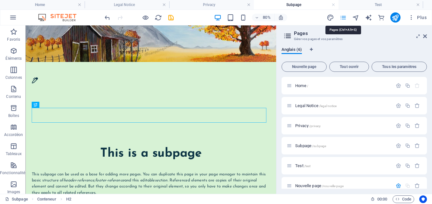
scroll to position [77, 0]
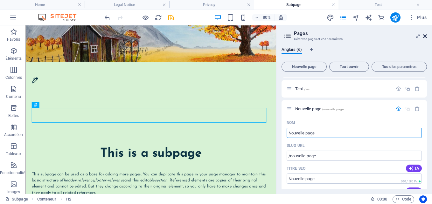
click at [425, 38] on icon at bounding box center [425, 36] width 4 height 5
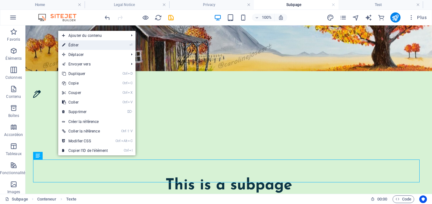
click at [75, 45] on link "⏎ Éditer" at bounding box center [84, 45] width 53 height 10
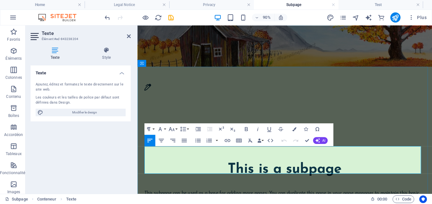
drag, startPoint x: 222, startPoint y: 185, endPoint x: 165, endPoint y: 167, distance: 59.7
drag, startPoint x: 165, startPoint y: 167, endPoint x: 149, endPoint y: 164, distance: 16.5
drag, startPoint x: 147, startPoint y: 164, endPoint x: 219, endPoint y: 188, distance: 75.8
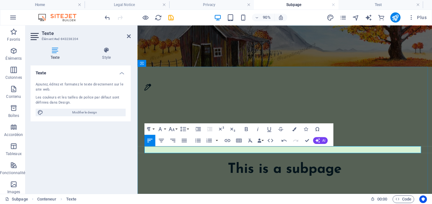
click at [342, 17] on icon "pages" at bounding box center [342, 17] width 7 height 7
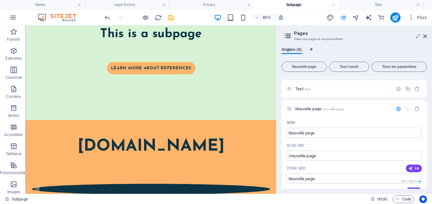
scroll to position [155, 0]
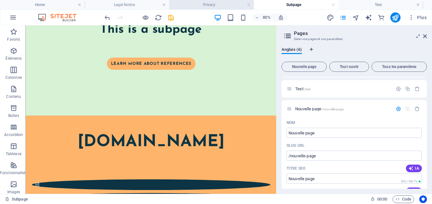
click at [197, 3] on h4 "Privacy" at bounding box center [211, 4] width 85 height 7
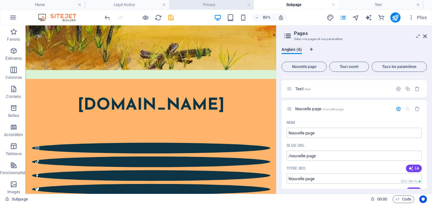
scroll to position [0, 0]
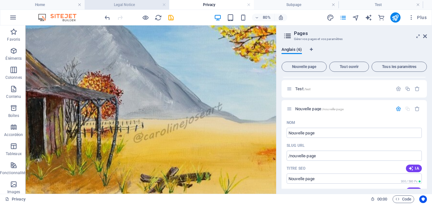
click at [140, 7] on h4 "Legal Notice" at bounding box center [127, 4] width 85 height 7
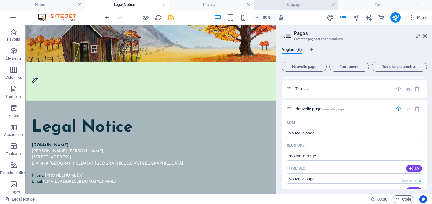
click at [304, 5] on h4 "Subpage" at bounding box center [296, 4] width 85 height 7
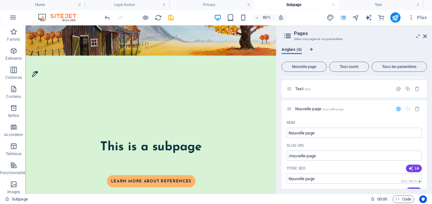
scroll to position [6, 0]
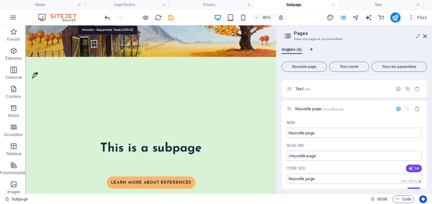
click at [106, 19] on icon "undo" at bounding box center [107, 17] width 7 height 7
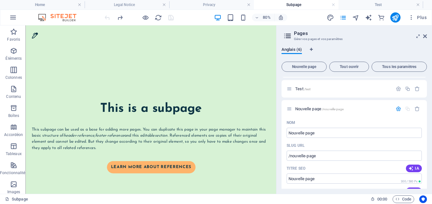
scroll to position [55, 0]
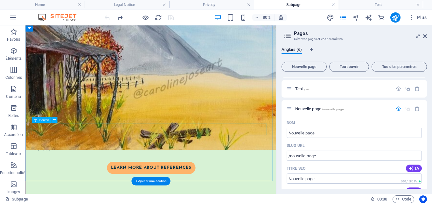
click at [178, 196] on div "Learn more about references" at bounding box center [182, 203] width 298 height 15
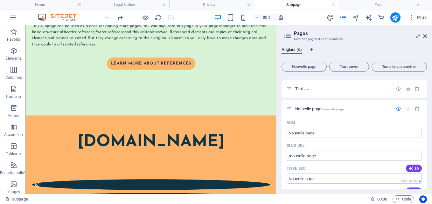
scroll to position [0, 0]
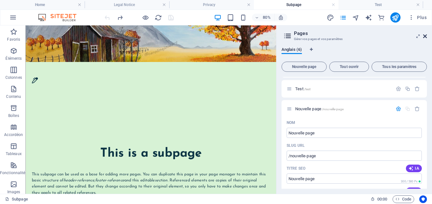
click at [426, 37] on icon at bounding box center [425, 36] width 4 height 5
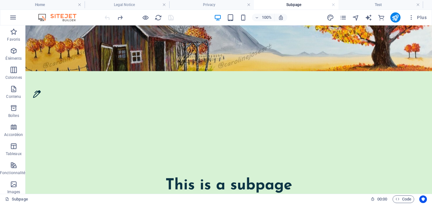
drag, startPoint x: 40, startPoint y: 112, endPoint x: 219, endPoint y: 120, distance: 179.4
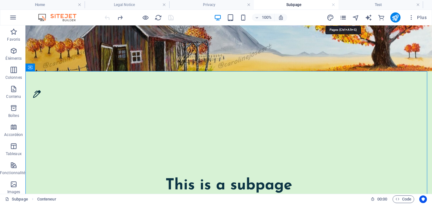
click at [344, 17] on icon "pages" at bounding box center [342, 17] width 7 height 7
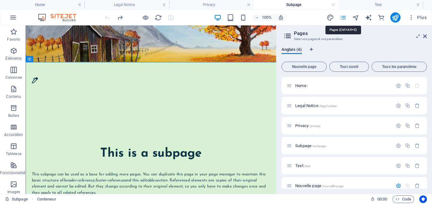
scroll to position [77, 0]
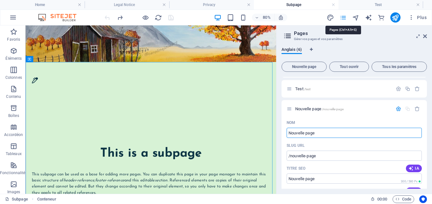
click at [344, 17] on icon "pages" at bounding box center [342, 17] width 7 height 7
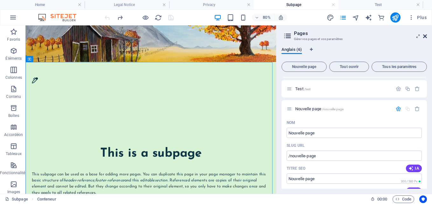
click at [426, 35] on icon at bounding box center [425, 36] width 4 height 5
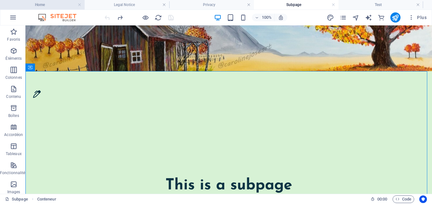
click at [33, 6] on h4 "Home" at bounding box center [42, 4] width 85 height 7
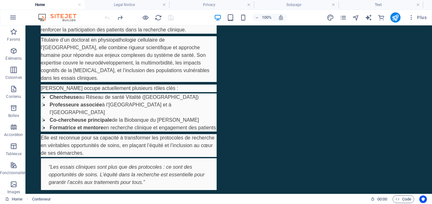
scroll to position [755, 0]
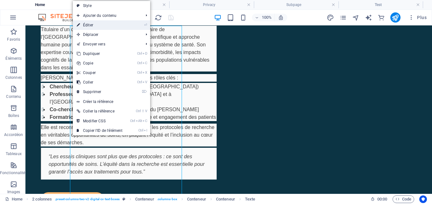
click at [89, 24] on link "⏎ Éditer" at bounding box center [99, 25] width 53 height 10
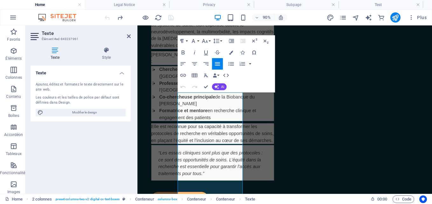
scroll to position [840, 0]
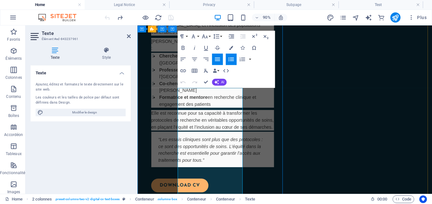
drag, startPoint x: 176, startPoint y: 126, endPoint x: 194, endPoint y: 128, distance: 17.6
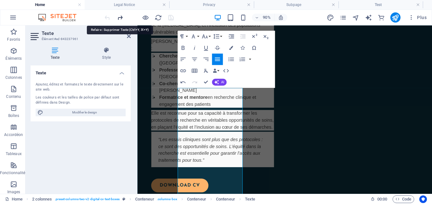
click at [117, 19] on icon "redo" at bounding box center [119, 17] width 7 height 7
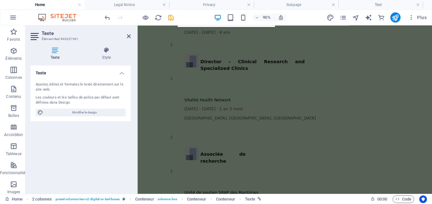
scroll to position [2071, 0]
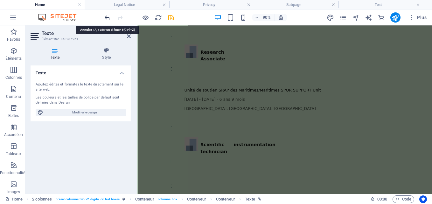
click at [107, 18] on icon "undo" at bounding box center [107, 17] width 7 height 7
click at [107, 16] on icon "undo" at bounding box center [107, 17] width 7 height 7
click at [128, 37] on icon at bounding box center [129, 36] width 4 height 5
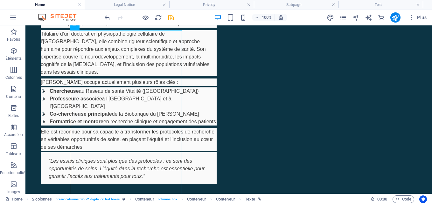
scroll to position [718, 0]
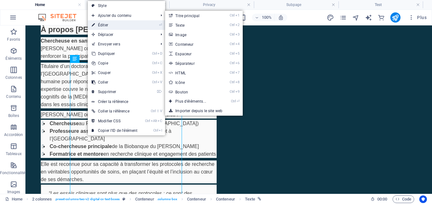
click at [104, 25] on link "⏎ Éditer" at bounding box center [114, 25] width 53 height 10
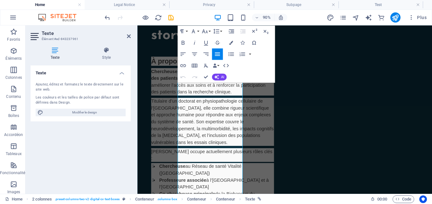
scroll to position [854, 0]
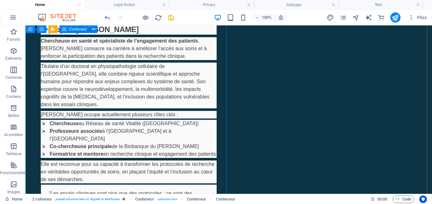
click at [72, 30] on span "Conteneur" at bounding box center [78, 29] width 18 height 4
click at [93, 30] on icon at bounding box center [93, 29] width 3 height 7
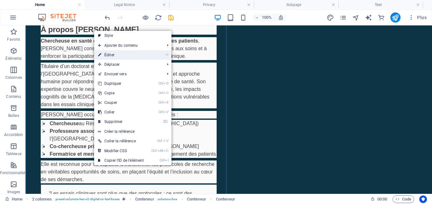
drag, startPoint x: 107, startPoint y: 54, endPoint x: 103, endPoint y: 54, distance: 4.5
click at [103, 54] on link "⏎ Éditer" at bounding box center [120, 55] width 53 height 10
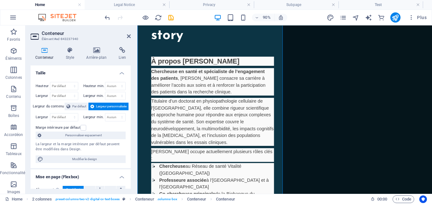
scroll to position [854, 0]
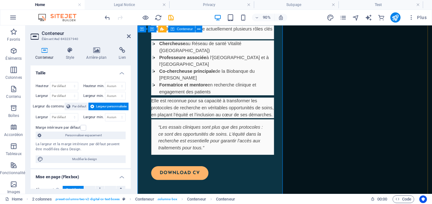
click at [57, 108] on label "Largeur du contenu" at bounding box center [49, 107] width 32 height 8
click at [57, 107] on label "Largeur du contenu" at bounding box center [49, 107] width 32 height 8
click at [77, 106] on span "Par défaut" at bounding box center [79, 107] width 14 height 8
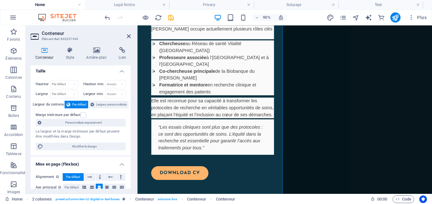
scroll to position [1, 0]
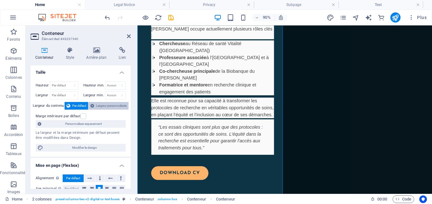
click at [110, 106] on span "Largeur personnalisée" at bounding box center [111, 106] width 31 height 8
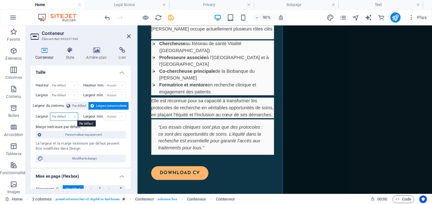
click at [64, 115] on select "Par défaut px rem % em vh vw" at bounding box center [64, 117] width 28 height 8
select select "%"
click at [68, 113] on select "Par défaut px rem % em vh vw" at bounding box center [64, 117] width 28 height 8
type input "100"
click at [120, 117] on select "Aucun px rem % vh vw" at bounding box center [115, 117] width 20 height 8
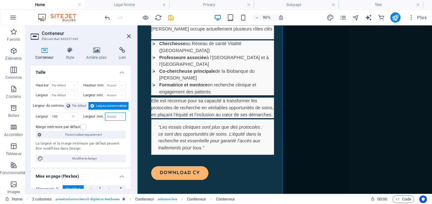
select select "%"
click at [115, 113] on select "Aucun px rem % vh vw" at bounding box center [115, 117] width 20 height 8
type input "100"
click at [83, 127] on label at bounding box center [83, 127] width 6 height 6
click at [0, 0] on input "Marge intérieure par défaut" at bounding box center [0, 0] width 0 height 0
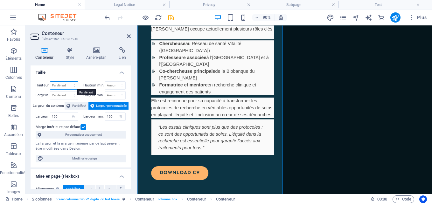
drag, startPoint x: 68, startPoint y: 85, endPoint x: 62, endPoint y: 84, distance: 5.8
click at [62, 84] on select "Par défaut px rem % vh vw" at bounding box center [64, 86] width 28 height 8
select select "%"
click at [68, 82] on select "Par défaut px rem % vh vw" at bounding box center [64, 86] width 28 height 8
type input "100"
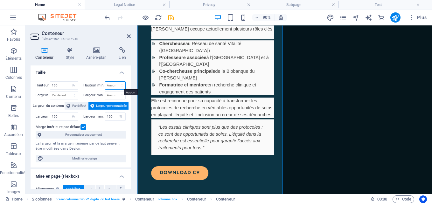
click at [120, 84] on select "Aucun px rem % vh vw" at bounding box center [115, 86] width 20 height 8
select select "%"
click at [115, 82] on select "Aucun px rem % vh vw" at bounding box center [115, 86] width 20 height 8
type input "100"
click at [58, 97] on select "Par défaut px rem % em vh vw" at bounding box center [64, 96] width 28 height 8
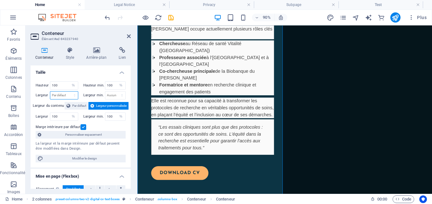
select select "%"
click at [68, 92] on select "Par défaut px rem % em vh vw" at bounding box center [64, 96] width 28 height 8
type input "100"
click at [116, 96] on select "Aucun px rem % vh vw" at bounding box center [115, 96] width 20 height 8
select select "%"
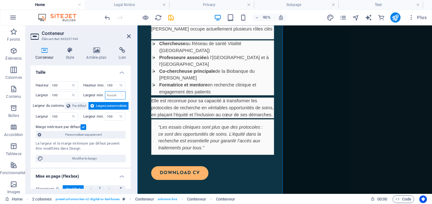
click at [115, 92] on select "Aucun px rem % vh vw" at bounding box center [115, 96] width 20 height 8
type input "100"
click at [95, 76] on h4 "Taille" at bounding box center [81, 70] width 100 height 11
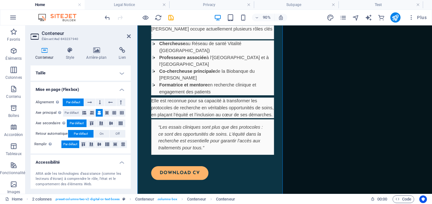
drag, startPoint x: 118, startPoint y: 90, endPoint x: 110, endPoint y: 90, distance: 8.3
click at [110, 90] on h4 "Mise en page (Flexbox)" at bounding box center [81, 87] width 100 height 11
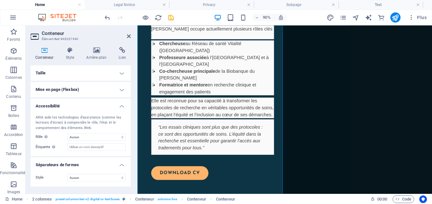
click at [123, 89] on h4 "Mise en page (Flexbox)" at bounding box center [81, 89] width 100 height 15
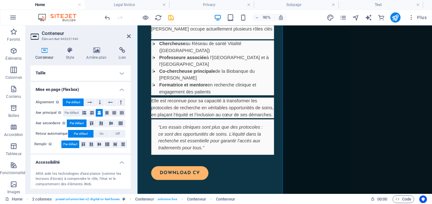
drag, startPoint x: 120, startPoint y: 89, endPoint x: 117, endPoint y: 86, distance: 4.6
drag, startPoint x: 117, startPoint y: 86, endPoint x: 110, endPoint y: 88, distance: 6.9
click at [110, 88] on h4 "Mise en page (Flexbox)" at bounding box center [81, 87] width 100 height 11
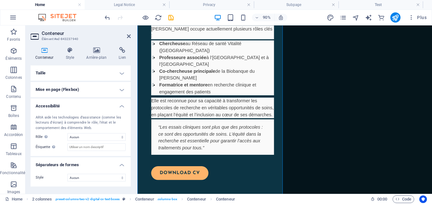
click at [121, 74] on h4 "Taille" at bounding box center [81, 72] width 100 height 15
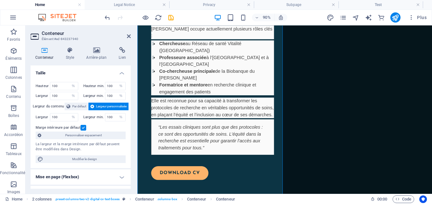
click at [120, 71] on h4 "Taille" at bounding box center [81, 70] width 100 height 11
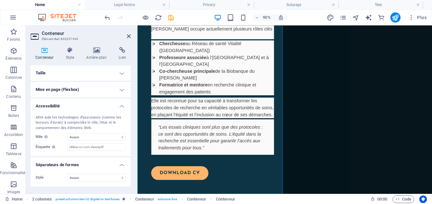
click at [122, 89] on h4 "Mise en page (Flexbox)" at bounding box center [81, 89] width 100 height 15
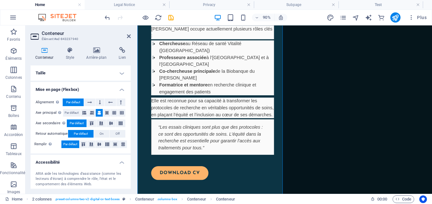
click at [122, 89] on h4 "Mise en page (Flexbox)" at bounding box center [81, 87] width 100 height 11
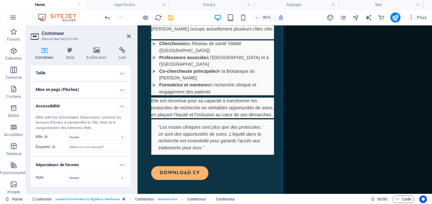
click at [122, 106] on h4 "Accessibilité" at bounding box center [81, 104] width 100 height 11
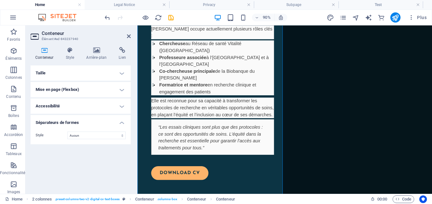
click at [122, 106] on h4 "Accessibilité" at bounding box center [81, 106] width 100 height 15
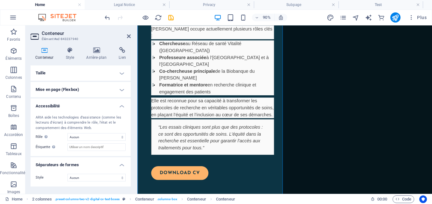
click at [121, 164] on h4 "Séparateurs de formes" at bounding box center [81, 162] width 100 height 11
click at [121, 106] on h4 "Accessibilité" at bounding box center [81, 104] width 100 height 11
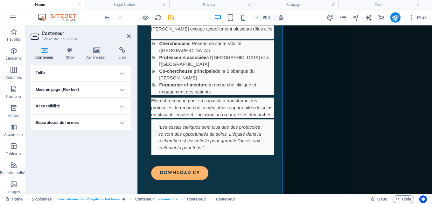
click at [122, 121] on h4 "Séparateurs de formes" at bounding box center [81, 122] width 100 height 15
click at [122, 121] on h4 "Séparateurs de formes" at bounding box center [81, 120] width 100 height 11
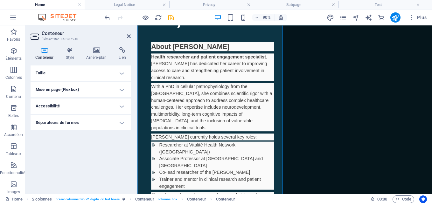
scroll to position [1079, 0]
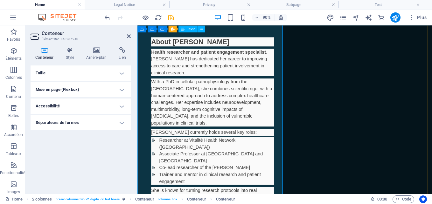
click at [200, 30] on icon at bounding box center [200, 29] width 3 height 6
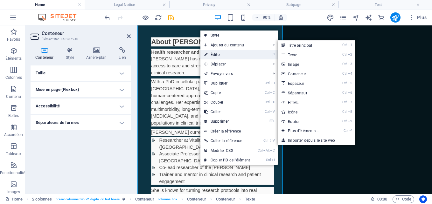
click at [214, 54] on link "⏎ Éditer" at bounding box center [226, 55] width 53 height 10
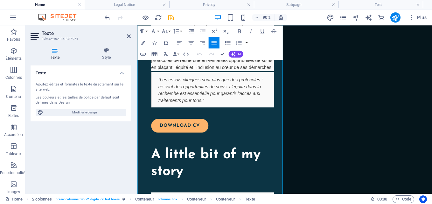
scroll to position [887, 0]
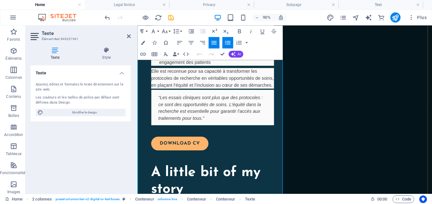
drag, startPoint x: 146, startPoint y: 120, endPoint x: 149, endPoint y: 121, distance: 3.6
click at [106, 18] on icon "undo" at bounding box center [107, 17] width 7 height 7
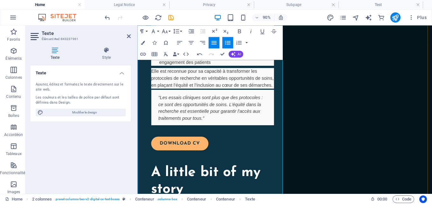
click at [199, 54] on icon "button" at bounding box center [199, 54] width 5 height 2
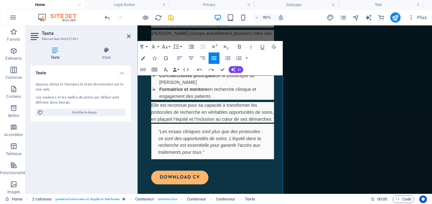
scroll to position [839, 0]
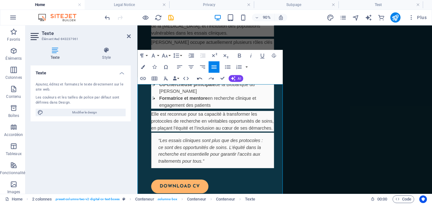
click at [199, 79] on icon "button" at bounding box center [199, 78] width 7 height 7
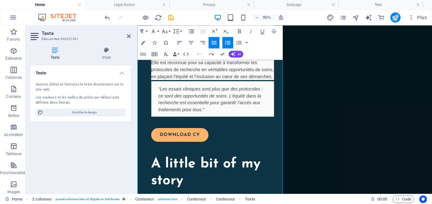
scroll to position [886, 0]
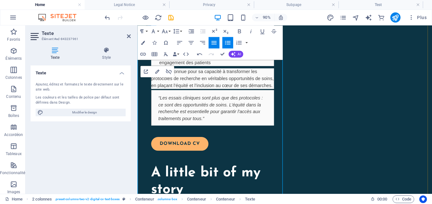
drag, startPoint x: 149, startPoint y: 116, endPoint x: 224, endPoint y: 152, distance: 82.9
click at [181, 29] on button "Line Height" at bounding box center [177, 30] width 11 height 11
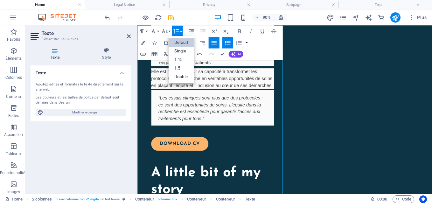
scroll to position [0, 0]
click at [179, 41] on link "Default" at bounding box center [180, 42] width 25 height 9
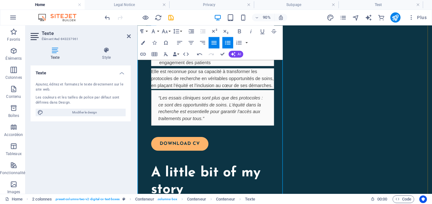
drag, startPoint x: 235, startPoint y: 128, endPoint x: 231, endPoint y: 136, distance: 8.8
drag, startPoint x: 217, startPoint y: 130, endPoint x: 163, endPoint y: 130, distance: 54.0
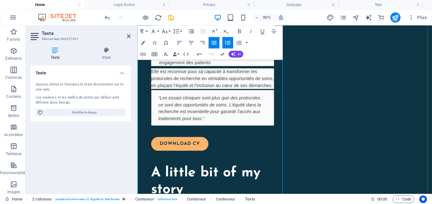
drag, startPoint x: 251, startPoint y: 117, endPoint x: 243, endPoint y: 117, distance: 7.9
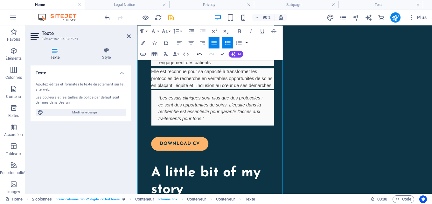
click at [198, 55] on icon "button" at bounding box center [199, 54] width 5 height 2
click at [200, 52] on icon "button" at bounding box center [199, 54] width 7 height 7
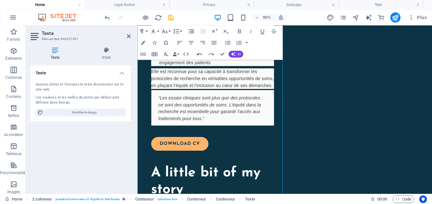
click at [200, 52] on icon "button" at bounding box center [199, 54] width 7 height 7
click at [198, 55] on icon "button" at bounding box center [199, 54] width 5 height 2
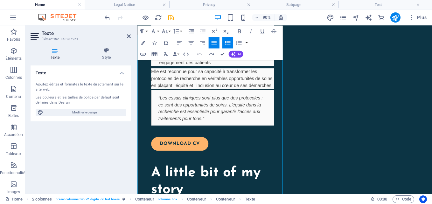
click at [198, 55] on icon "button" at bounding box center [199, 54] width 5 height 2
drag, startPoint x: 158, startPoint y: 116, endPoint x: 153, endPoint y: 119, distance: 6.0
click at [222, 102] on icon "button" at bounding box center [222, 102] width 7 height 7
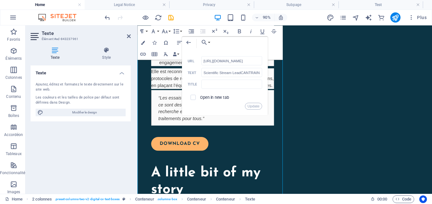
scroll to position [0, 21]
click at [215, 85] on input "text" at bounding box center [231, 83] width 61 height 9
type input "CANTRAIN"
click at [249, 106] on button "Update" at bounding box center [253, 106] width 17 height 7
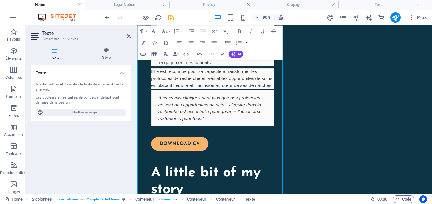
click at [210, 104] on icon "button" at bounding box center [210, 102] width 7 height 7
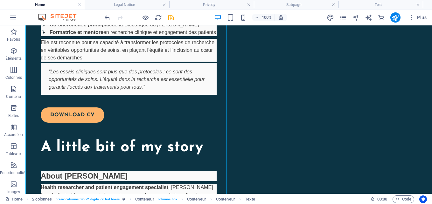
scroll to position [850, 0]
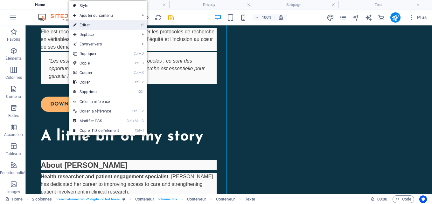
click at [88, 24] on link "⏎ Éditer" at bounding box center [95, 25] width 53 height 10
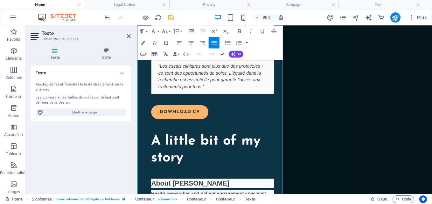
scroll to position [897, 0]
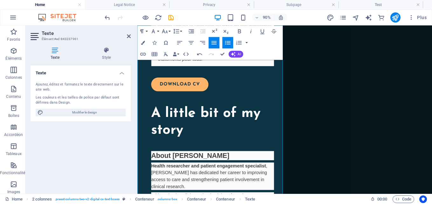
scroll to position [967, 0]
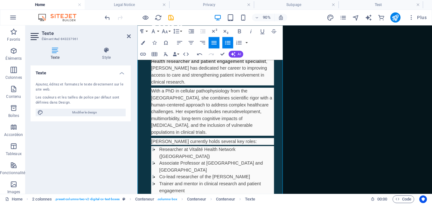
scroll to position [1079, 0]
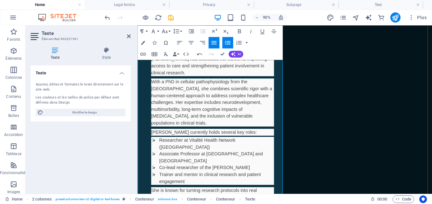
drag, startPoint x: 183, startPoint y: 158, endPoint x: 186, endPoint y: 187, distance: 28.5
drag, startPoint x: 186, startPoint y: 187, endPoint x: 174, endPoint y: 185, distance: 12.2
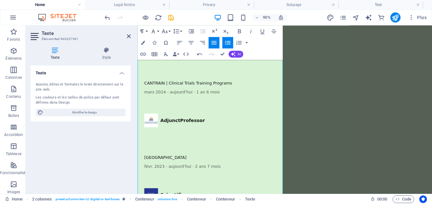
scroll to position [1540, 0]
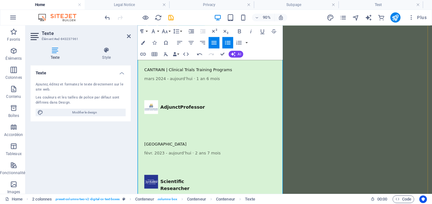
drag, startPoint x: 159, startPoint y: 181, endPoint x: 149, endPoint y: 178, distance: 10.2
drag, startPoint x: 149, startPoint y: 128, endPoint x: 152, endPoint y: 161, distance: 32.9
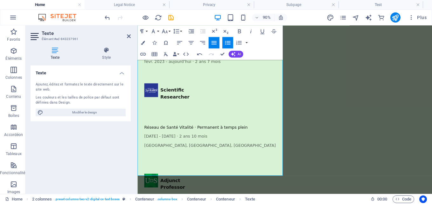
scroll to position [1616, 0]
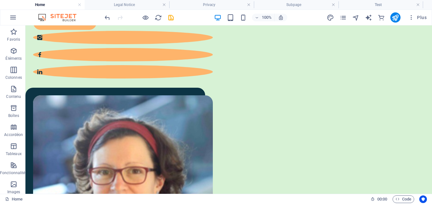
scroll to position [323, 0]
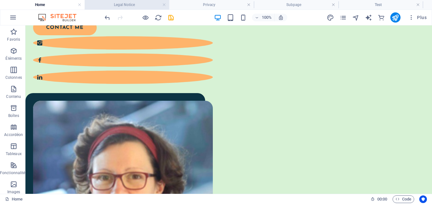
click at [137, 5] on h4 "Legal Notice" at bounding box center [127, 4] width 85 height 7
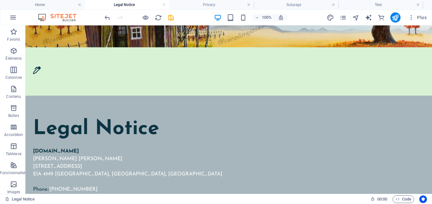
scroll to position [0, 0]
